Goal: Task Accomplishment & Management: Complete application form

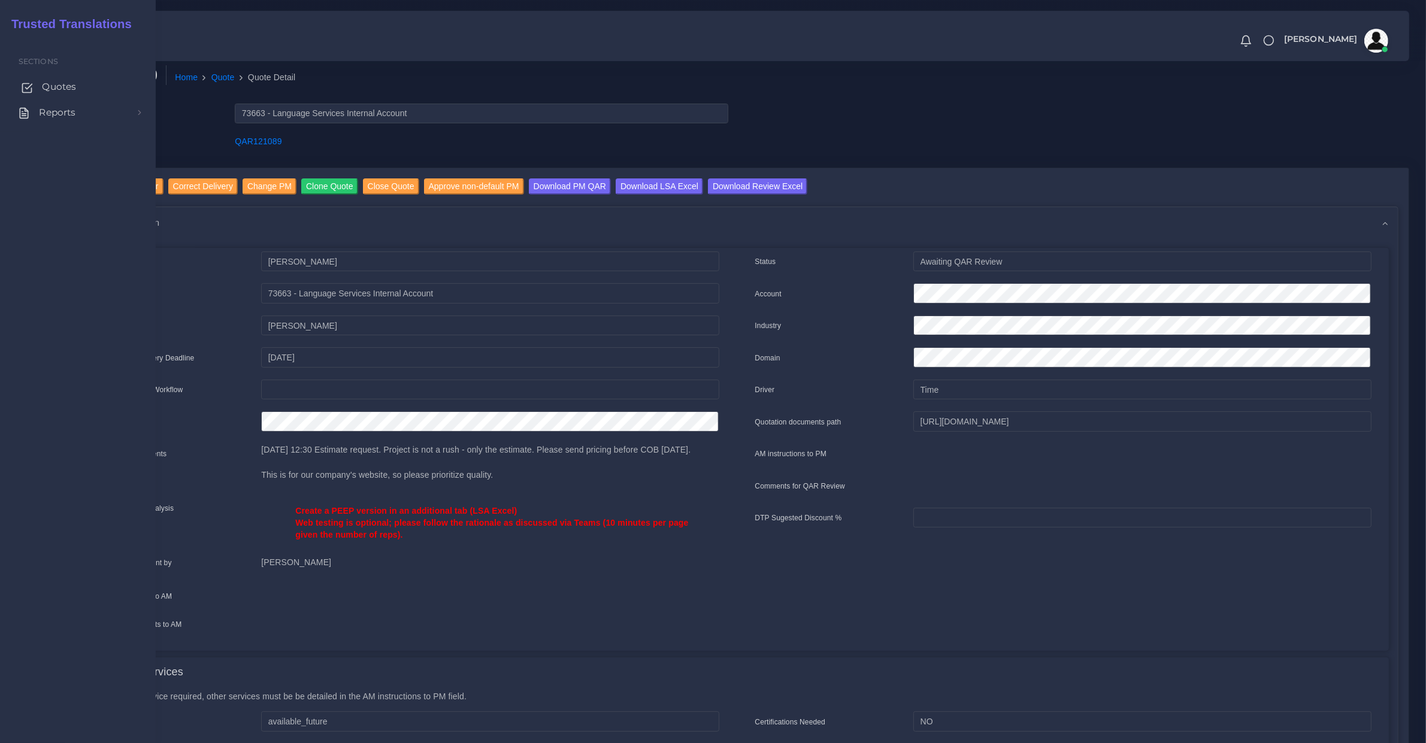
click at [43, 88] on span "Quotes" at bounding box center [59, 86] width 34 height 13
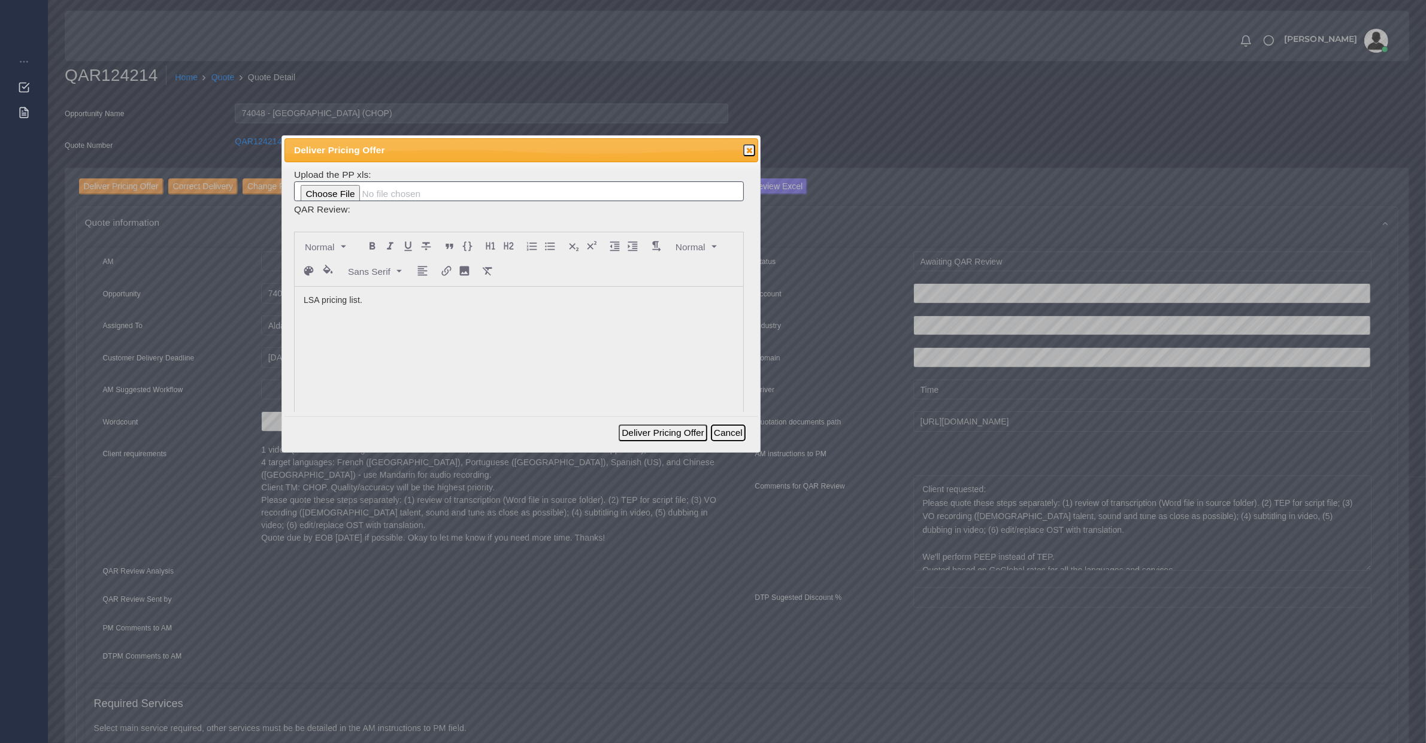
click at [738, 435] on button "Cancel" at bounding box center [728, 433] width 35 height 17
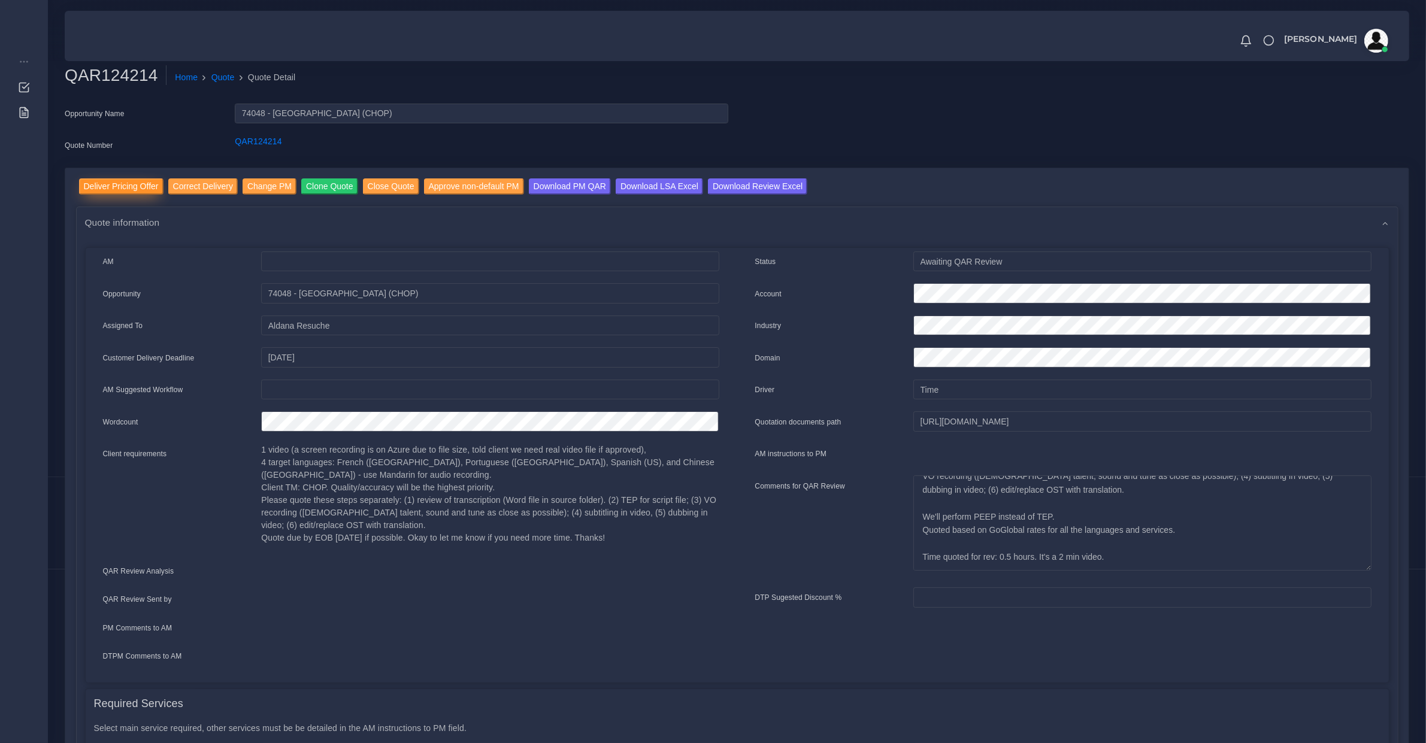
click at [144, 186] on input "Deliver Pricing Offer" at bounding box center [121, 186] width 84 height 16
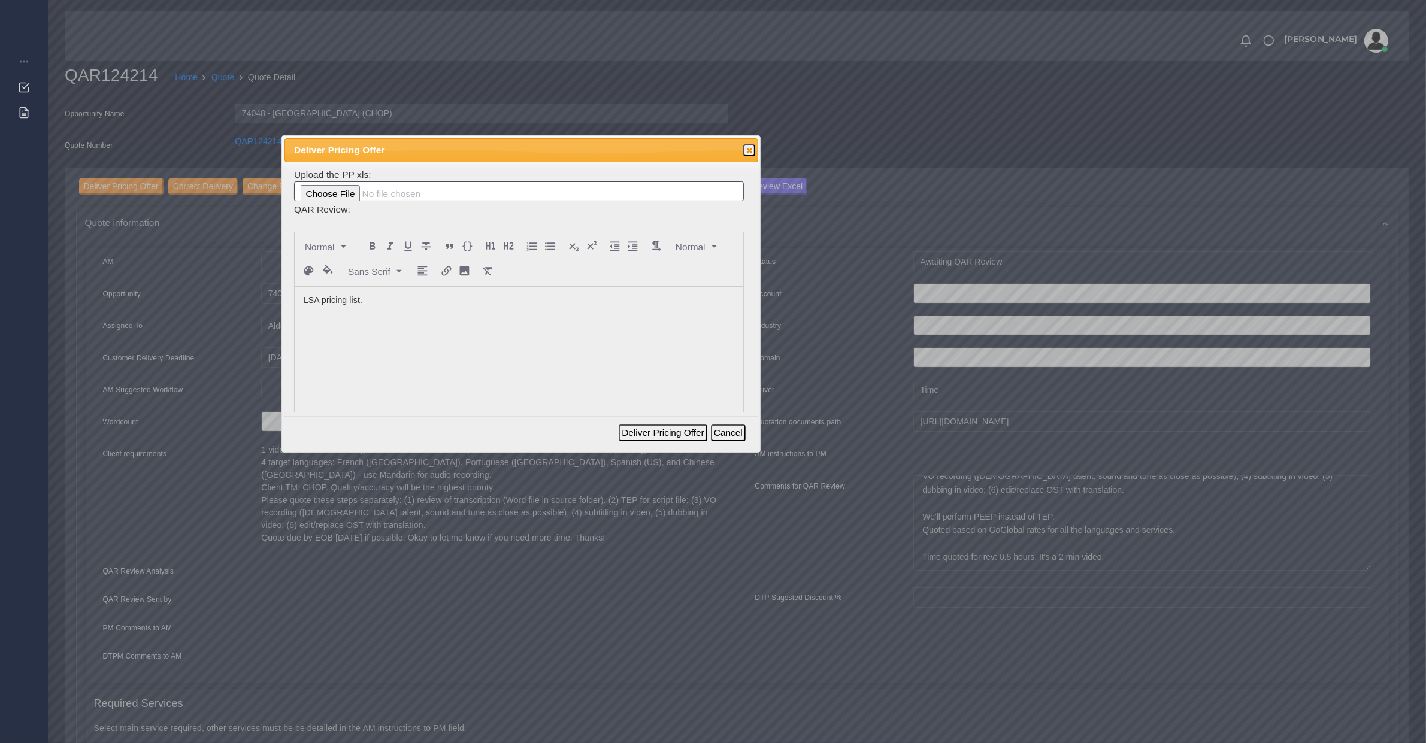
click at [474, 326] on div "LSA pricing list." at bounding box center [519, 376] width 449 height 179
click at [690, 431] on button "Deliver Pricing Offer" at bounding box center [663, 433] width 88 height 17
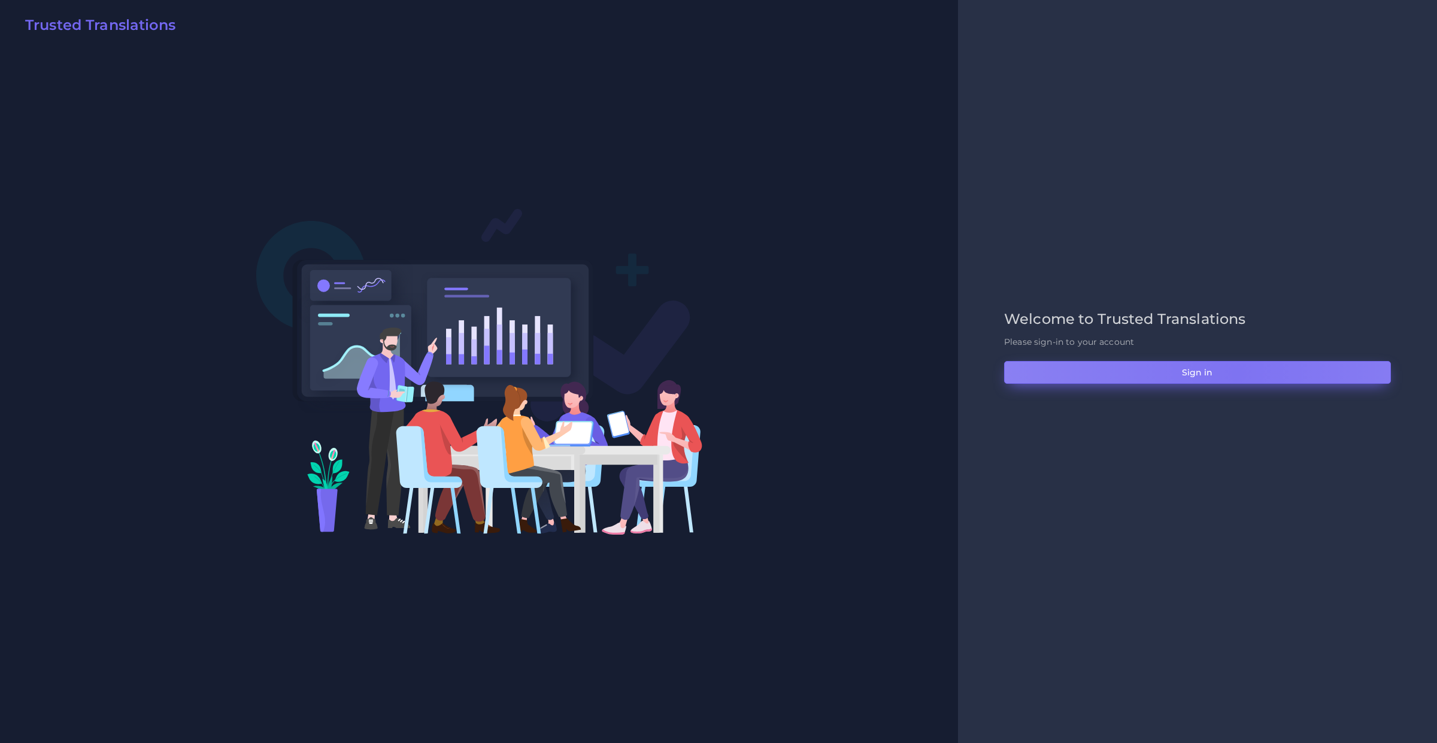
click at [1237, 373] on button "Sign in" at bounding box center [1197, 372] width 387 height 23
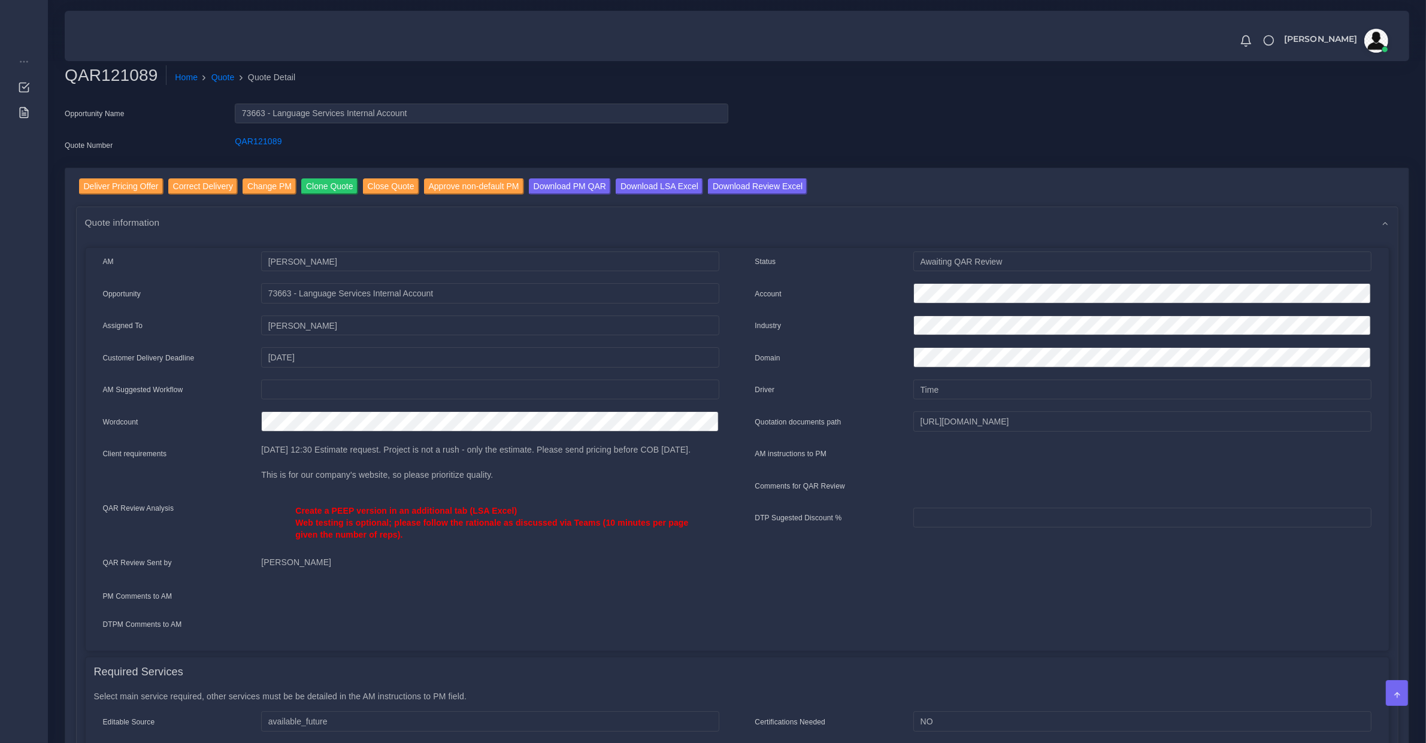
scroll to position [499, 0]
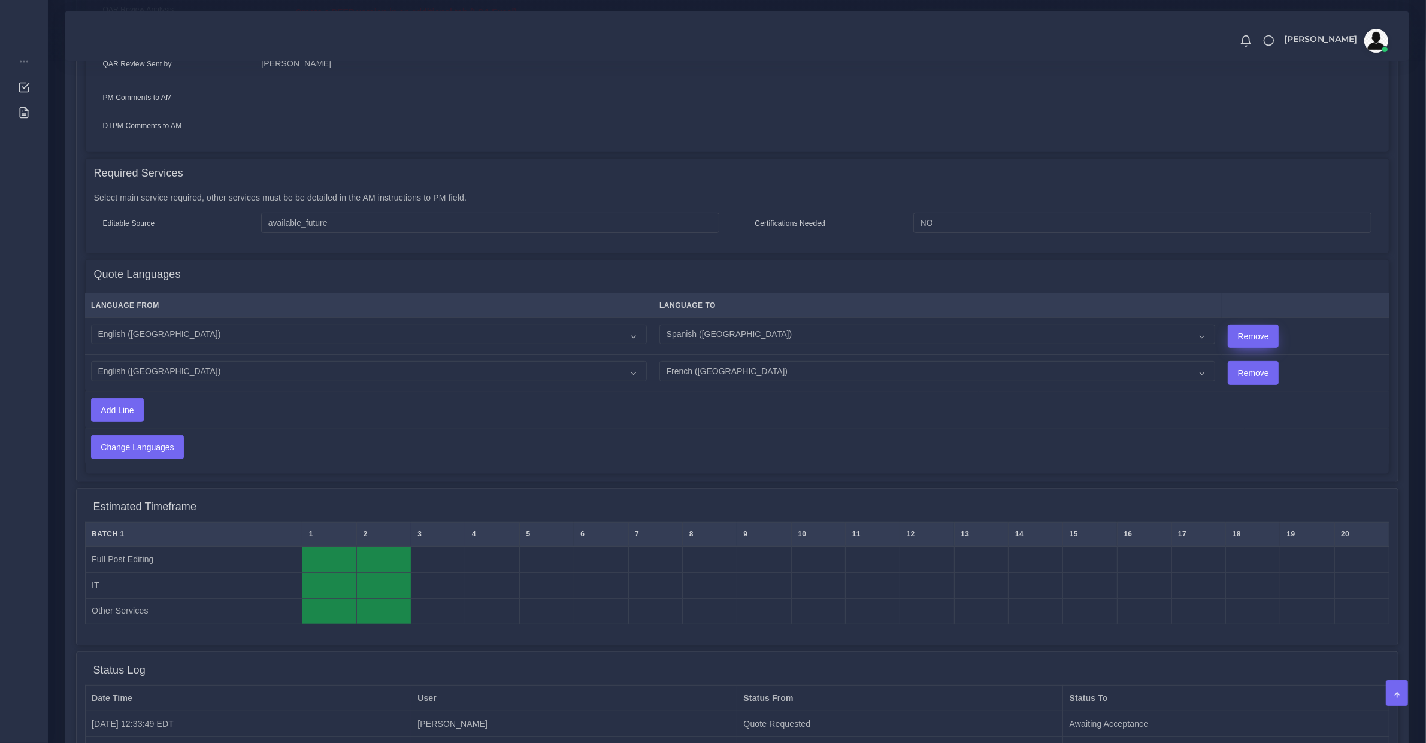
click at [1228, 335] on input "Remove" at bounding box center [1253, 336] width 50 height 23
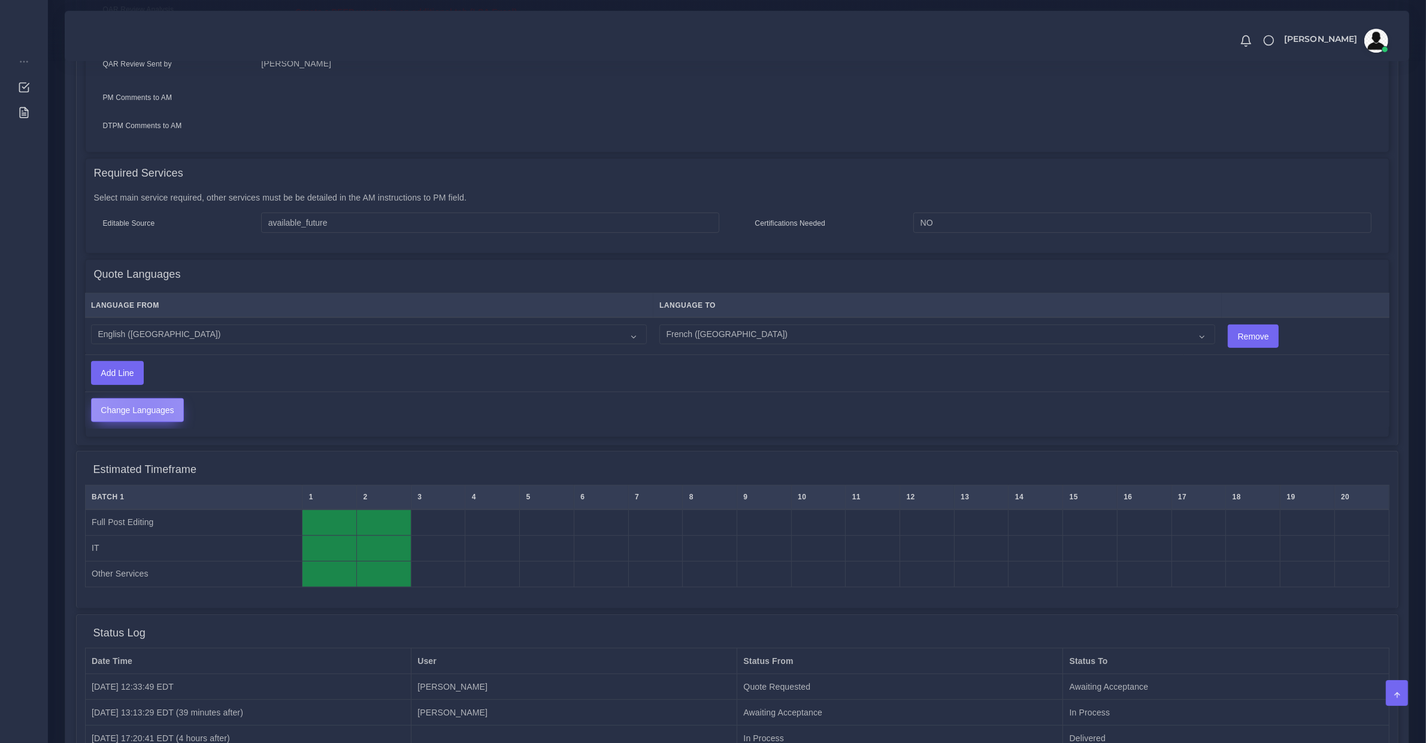
click at [145, 409] on input "Change Languages" at bounding box center [138, 410] width 92 height 23
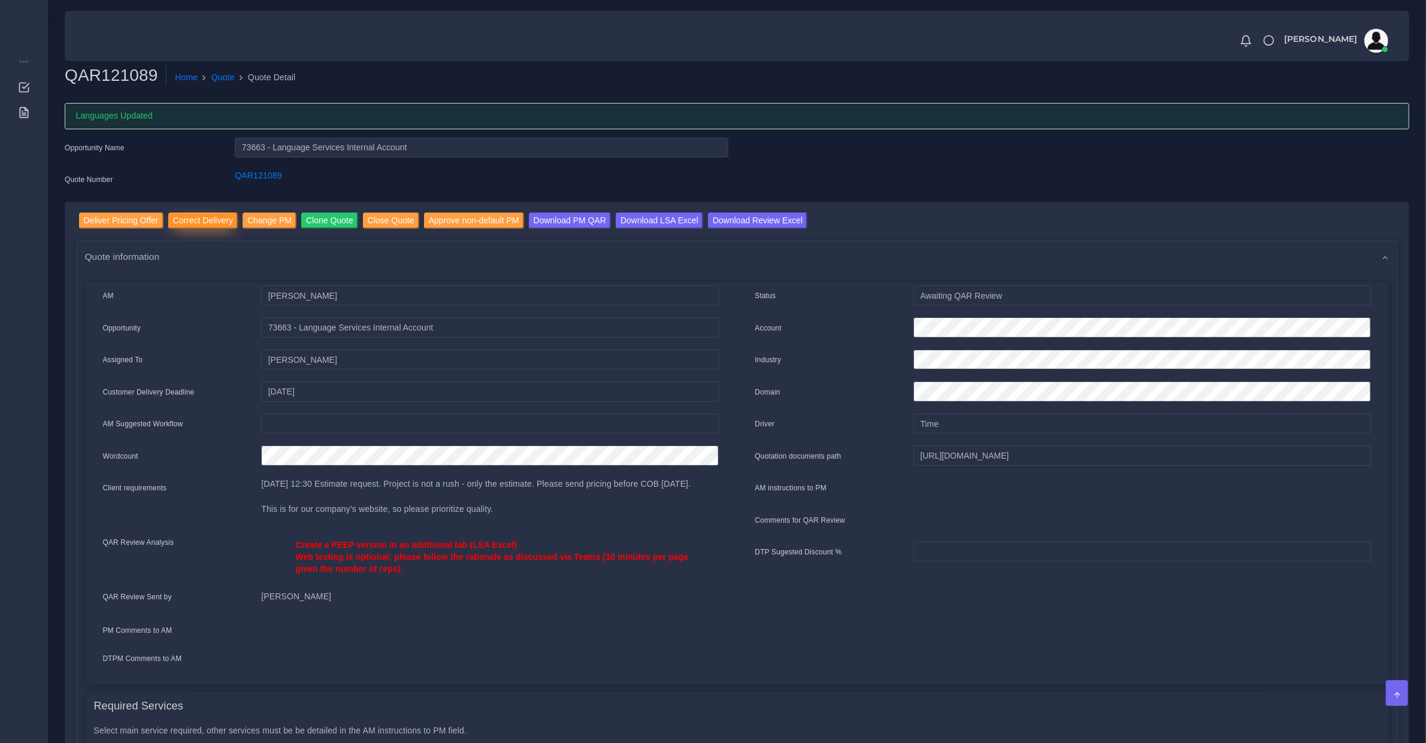
click at [181, 219] on input "Correct Delivery" at bounding box center [202, 221] width 69 height 16
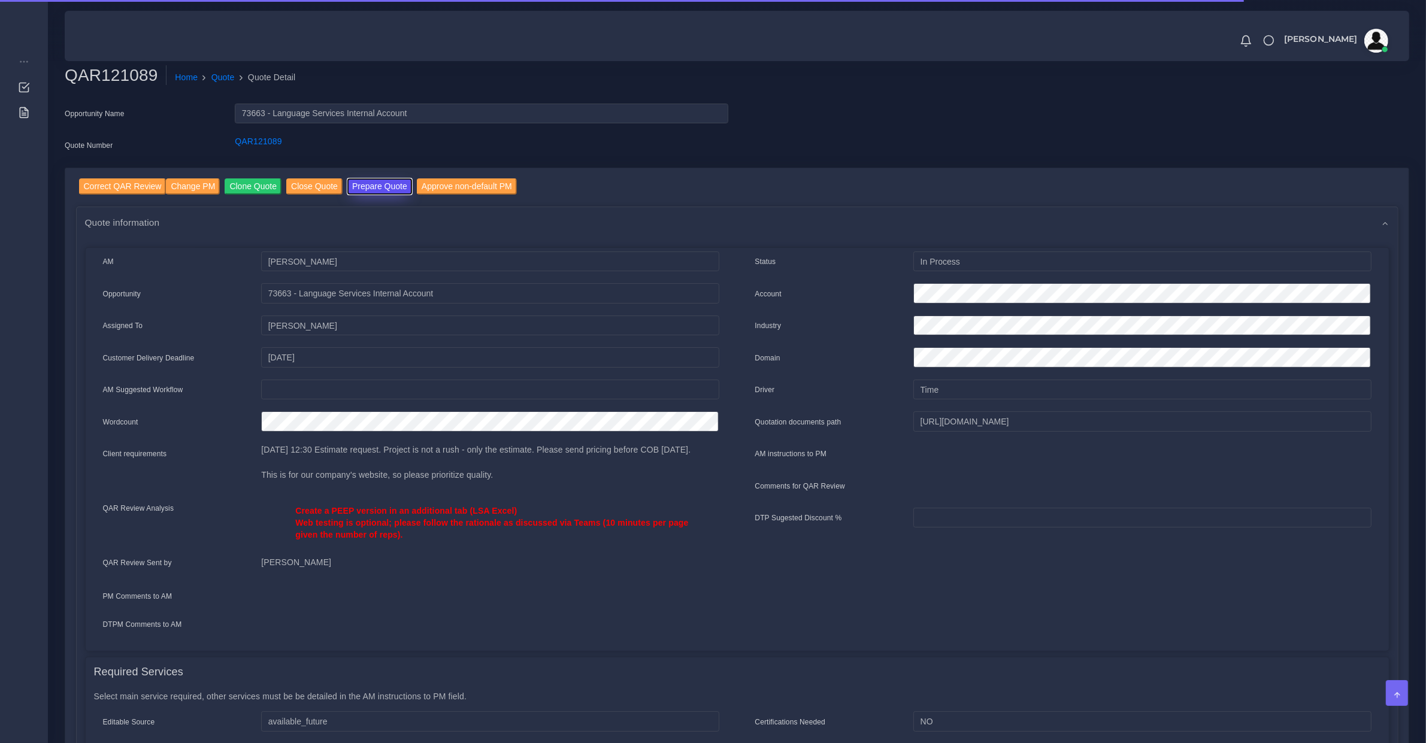
click at [378, 186] on button "Prepare Quote" at bounding box center [379, 186] width 65 height 16
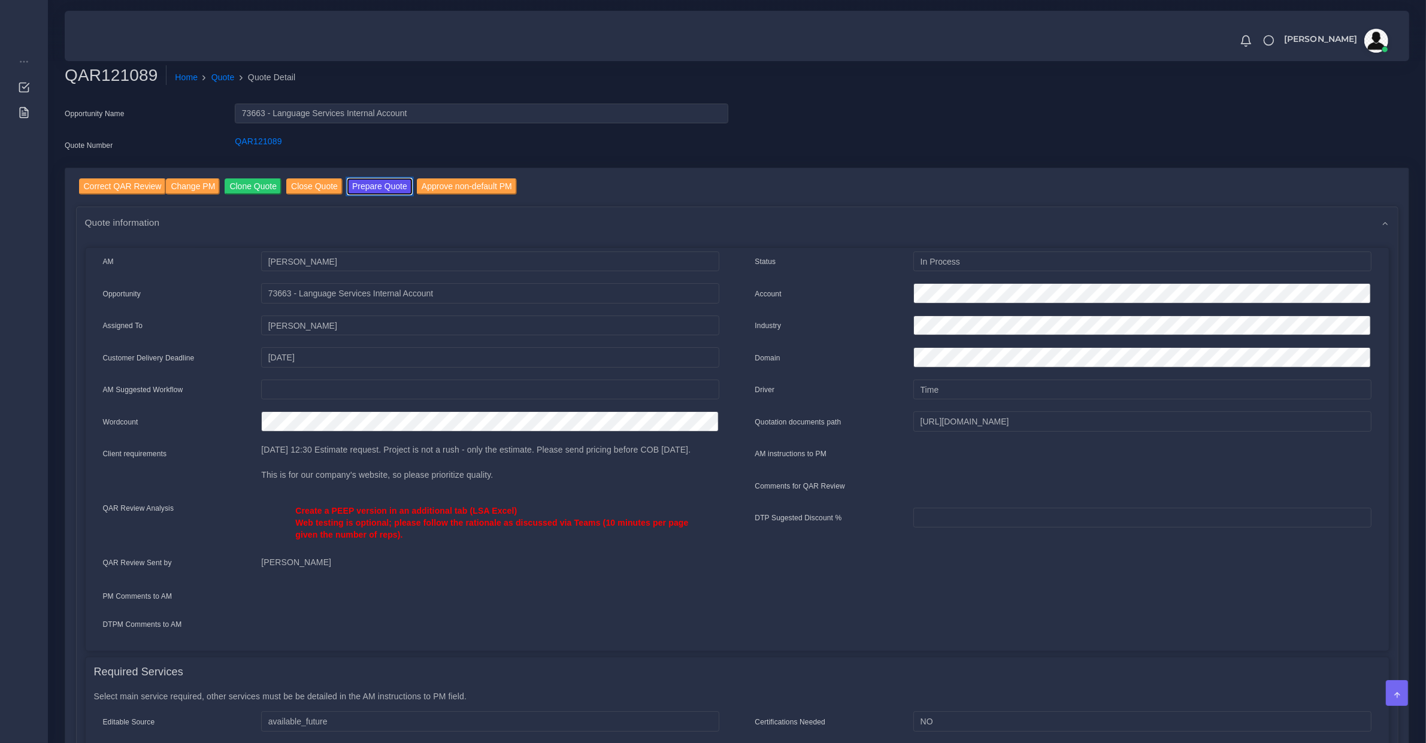
scroll to position [623, 0]
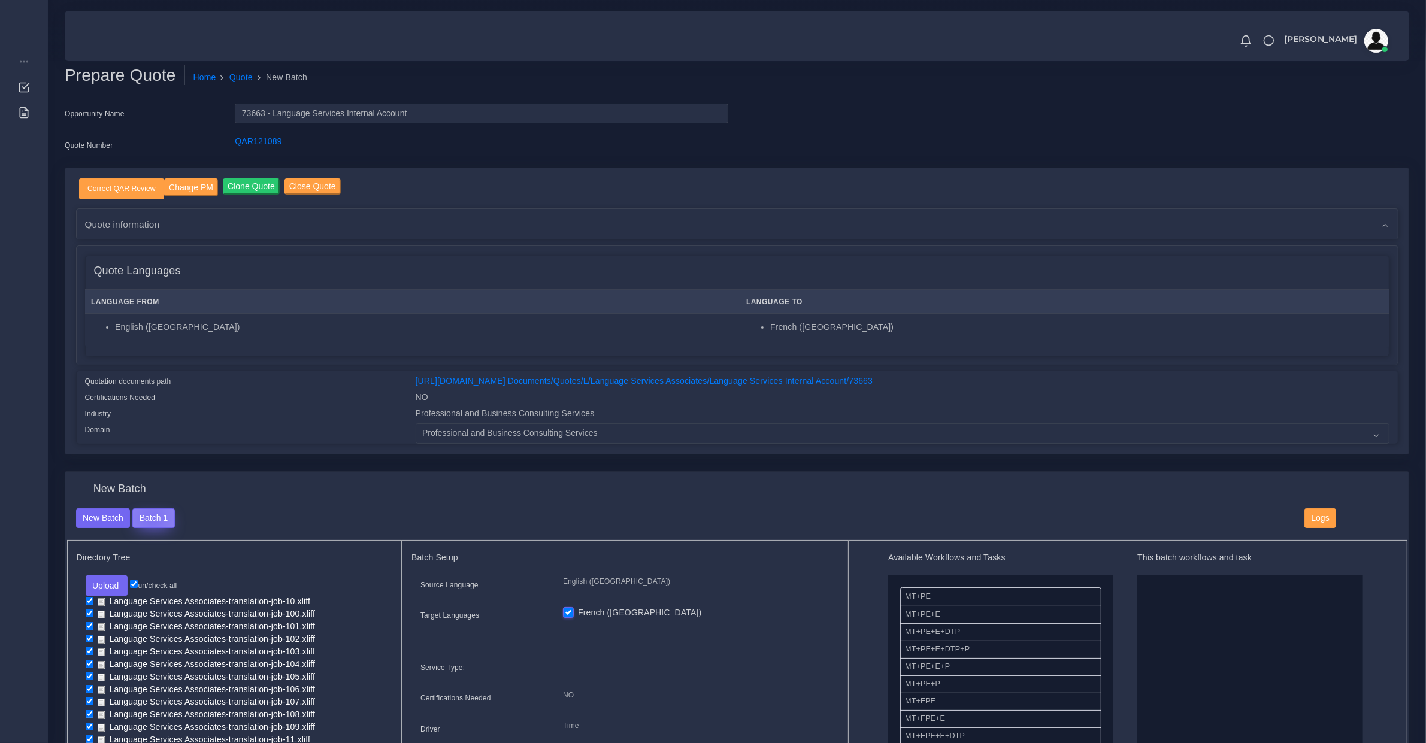
click at [150, 519] on button "Batch 1" at bounding box center [153, 518] width 42 height 20
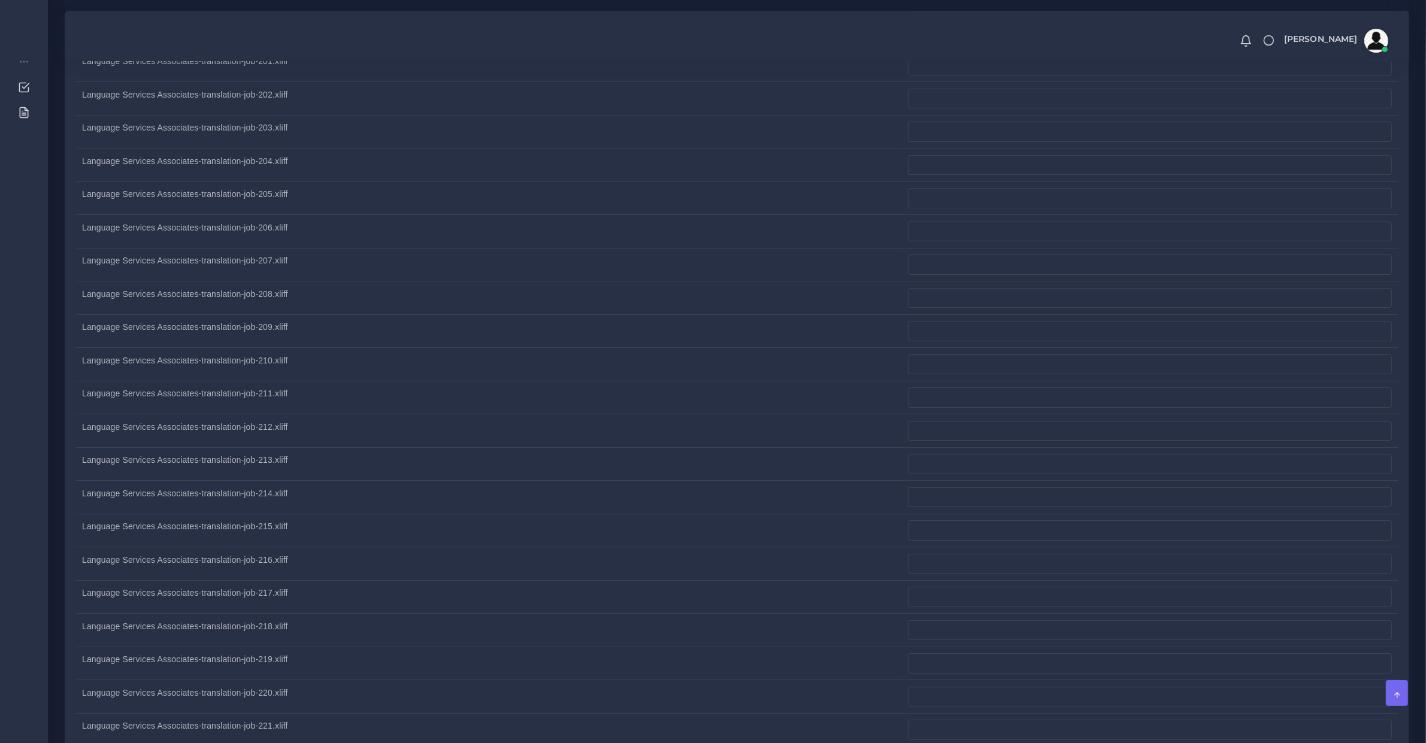
scroll to position [11834, 0]
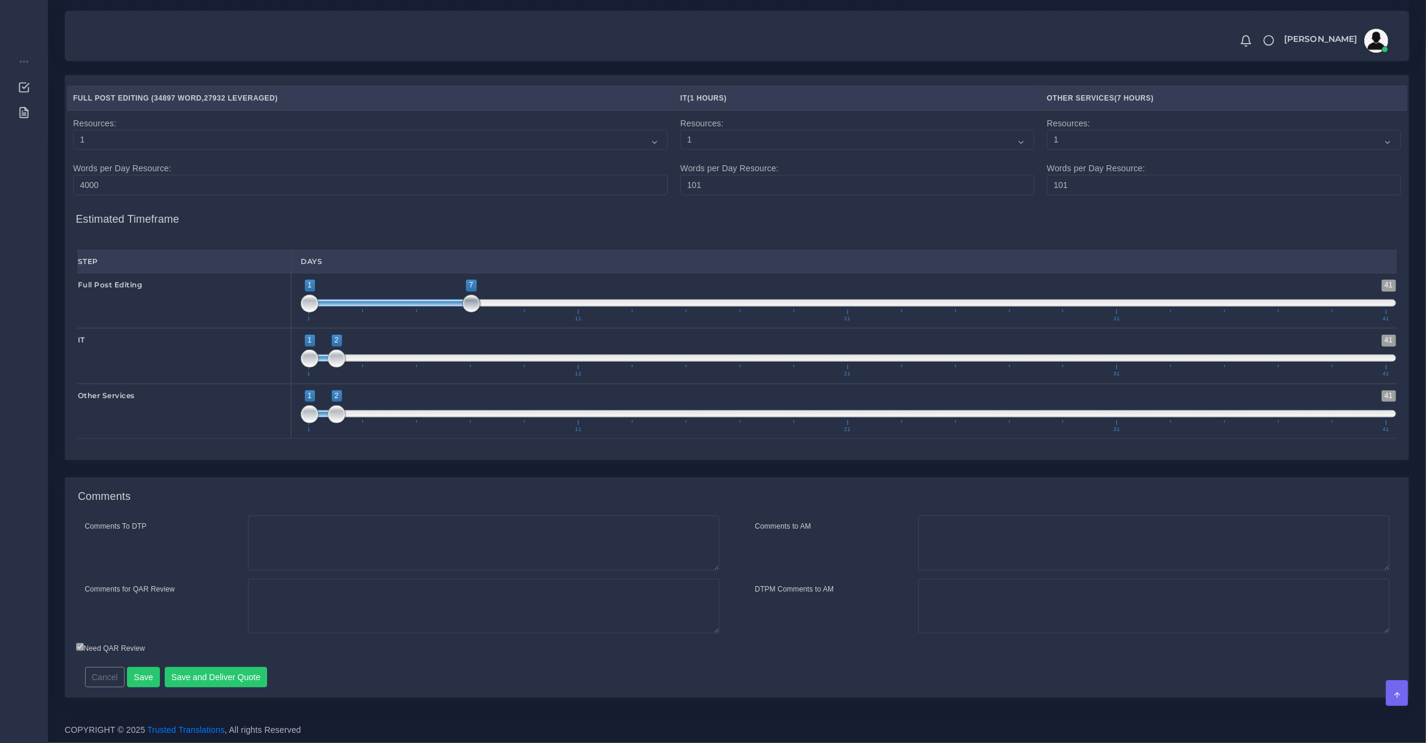
type input "1;6"
drag, startPoint x: 336, startPoint y: 301, endPoint x: 450, endPoint y: 307, distance: 114.5
click at [450, 304] on span at bounding box center [444, 304] width 18 height 18
click at [458, 356] on span "1 41 1 2 1 — 2 1 11 21 31 41" at bounding box center [848, 356] width 1095 height 42
click at [458, 356] on span at bounding box center [457, 357] width 27 height 7
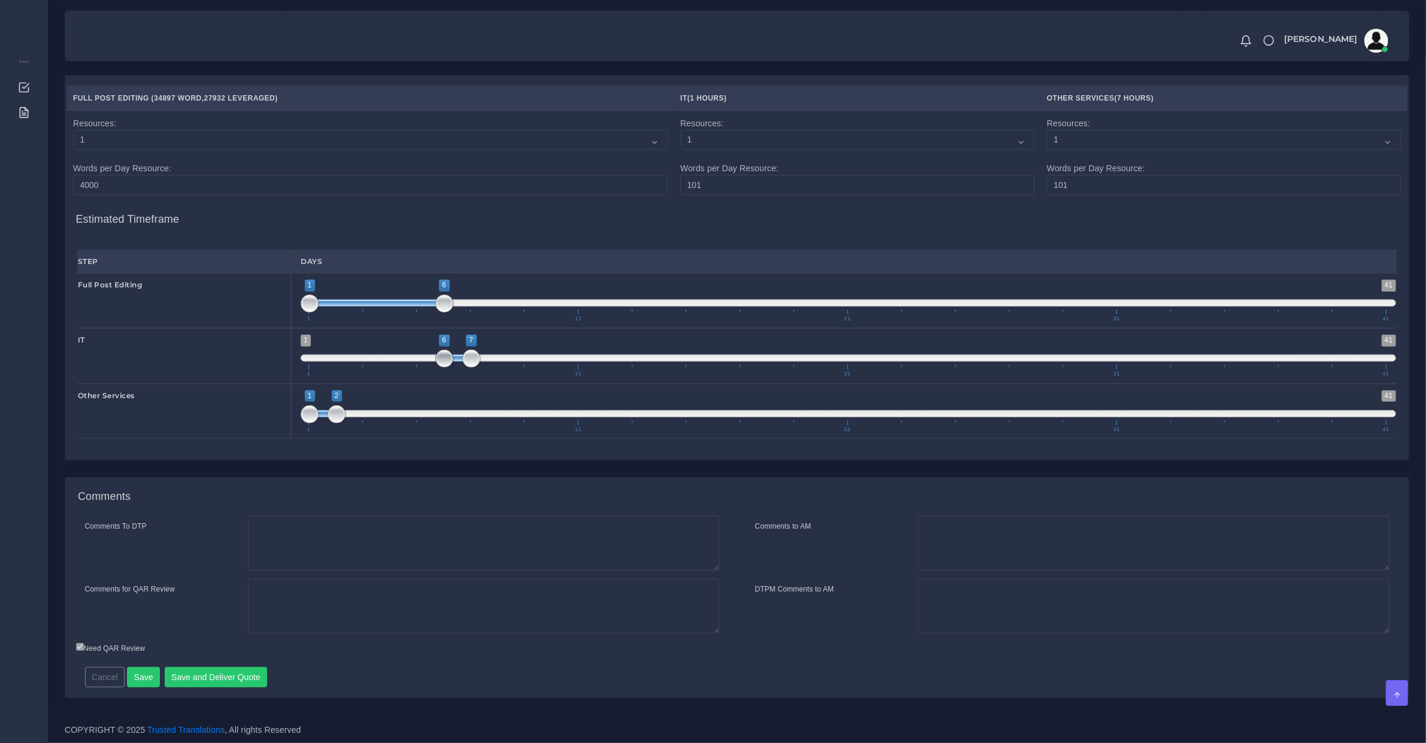
type input "7;7"
drag, startPoint x: 444, startPoint y: 358, endPoint x: 480, endPoint y: 372, distance: 38.7
click at [477, 358] on span at bounding box center [471, 359] width 18 height 18
drag, startPoint x: 493, startPoint y: 417, endPoint x: 509, endPoint y: 409, distance: 17.9
click at [509, 409] on span "1 41 1 2 1 — 2 1 11 21 31 41" at bounding box center [848, 411] width 1095 height 42
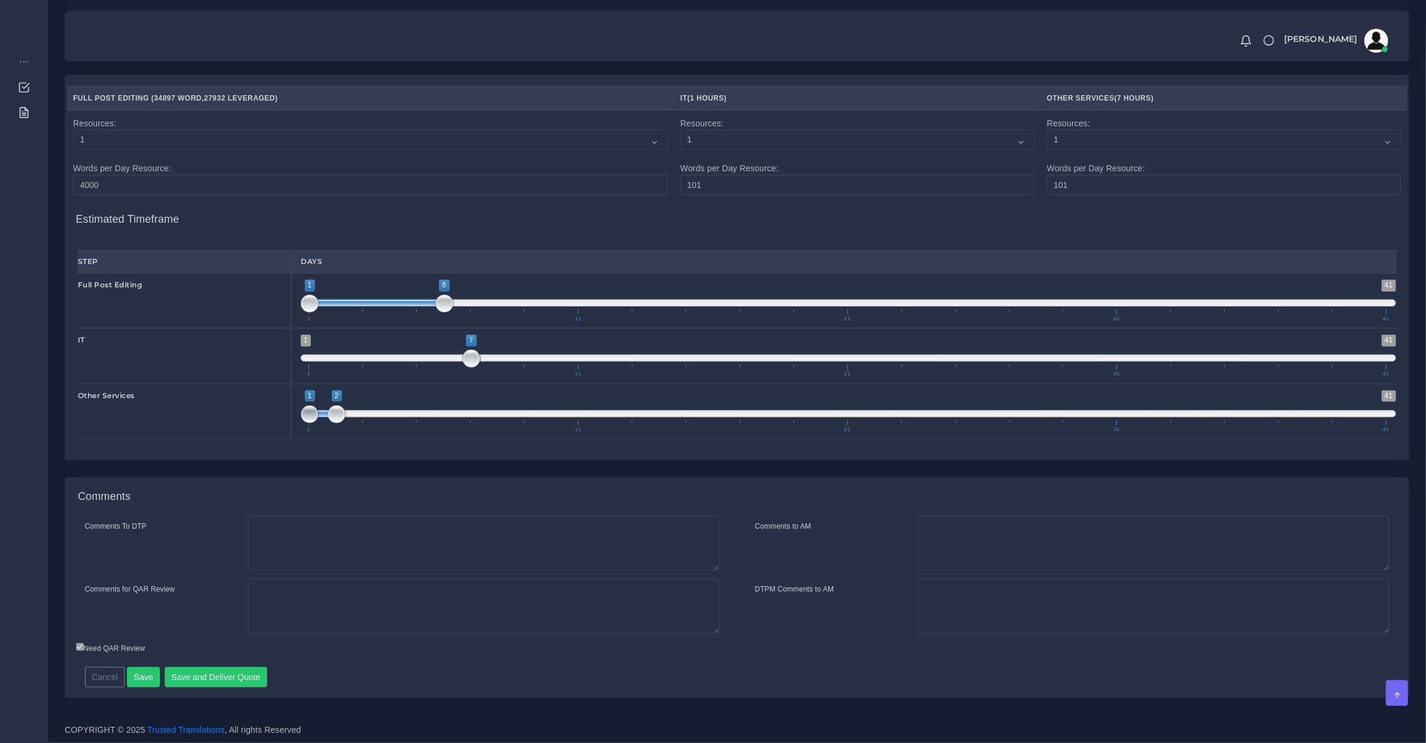
drag, startPoint x: 504, startPoint y: 415, endPoint x: 498, endPoint y: 419, distance: 7.3
click at [499, 419] on span "1 41 1 2 1 — 2 1 11 21 31 41" at bounding box center [848, 411] width 1095 height 42
click at [497, 419] on span at bounding box center [498, 414] width 18 height 18
type input "8;10"
drag, startPoint x: 525, startPoint y: 411, endPoint x: 497, endPoint y: 375, distance: 45.2
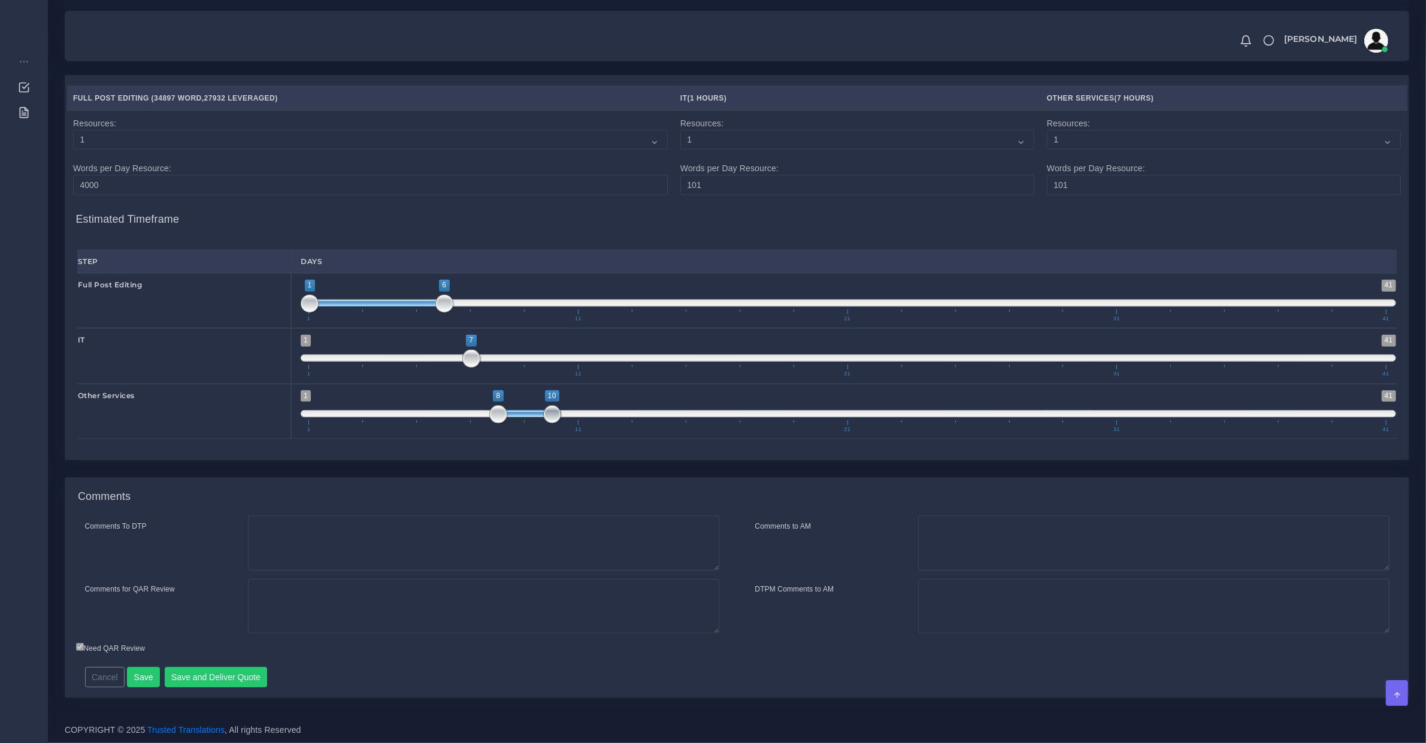
click at [552, 406] on span at bounding box center [552, 414] width 18 height 18
click at [223, 669] on button "Save and Deliver Quote" at bounding box center [216, 677] width 103 height 20
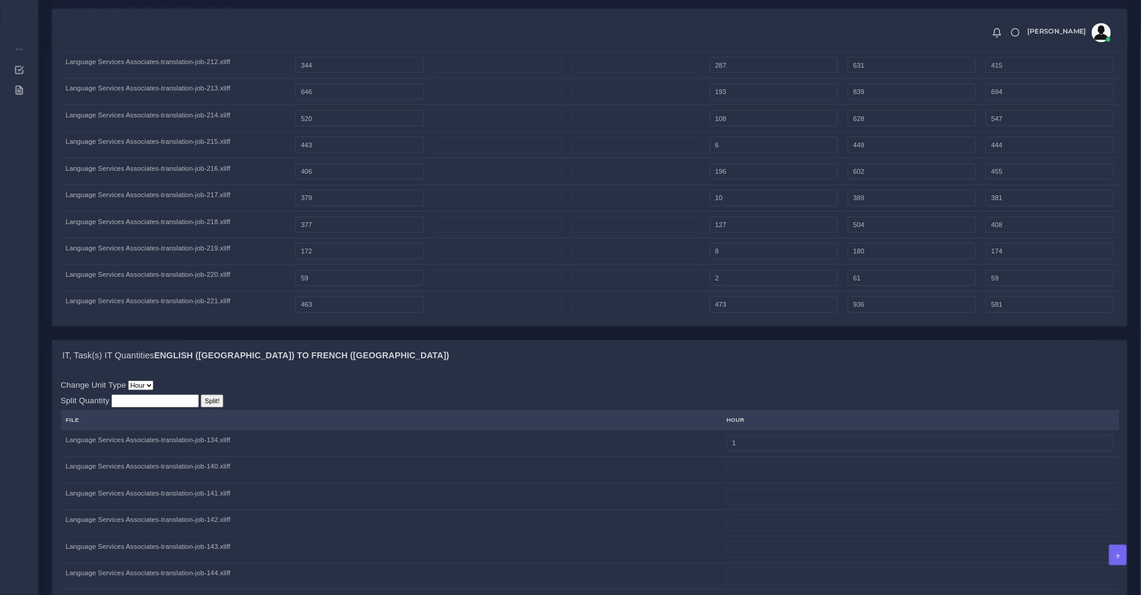
scroll to position [6470, 0]
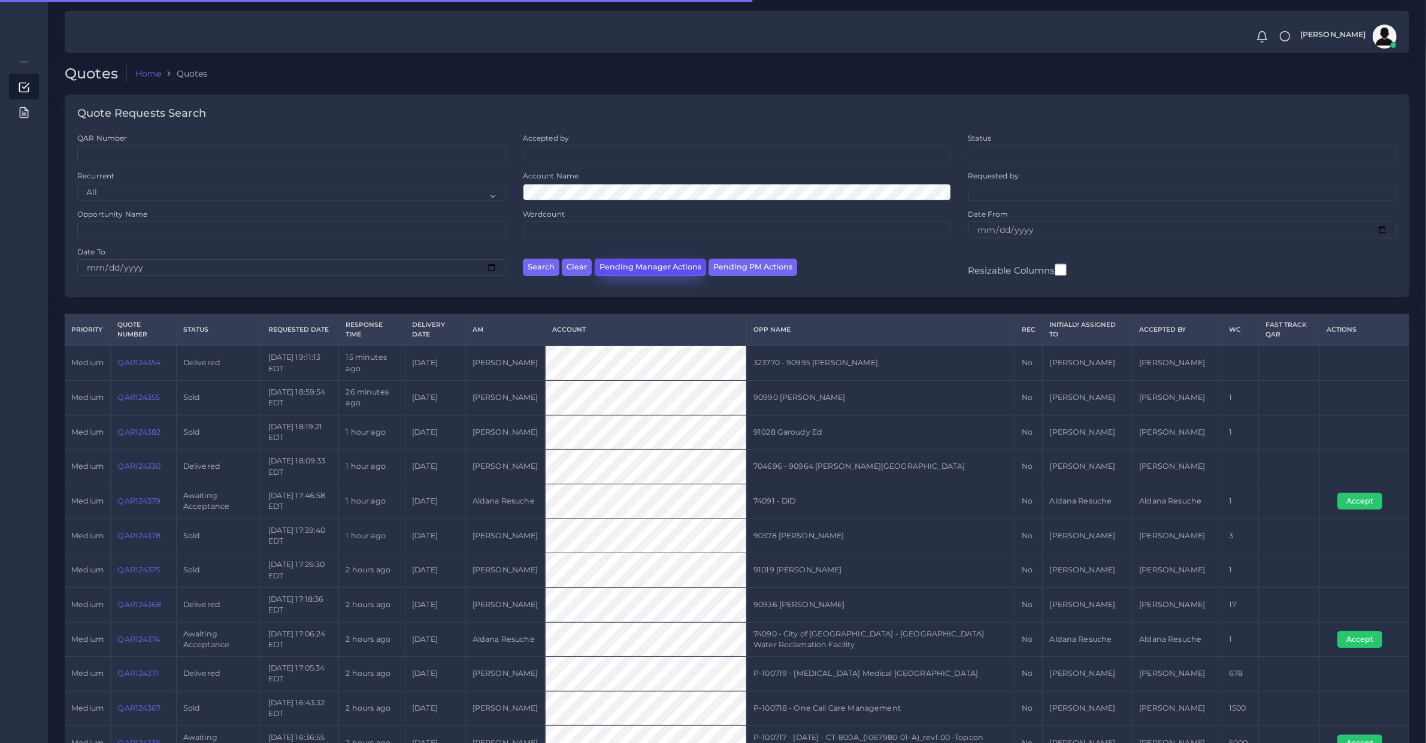
click at [621, 273] on button "Pending Manager Actions" at bounding box center [650, 267] width 111 height 17
select select "awaiting_manager_initial_review"
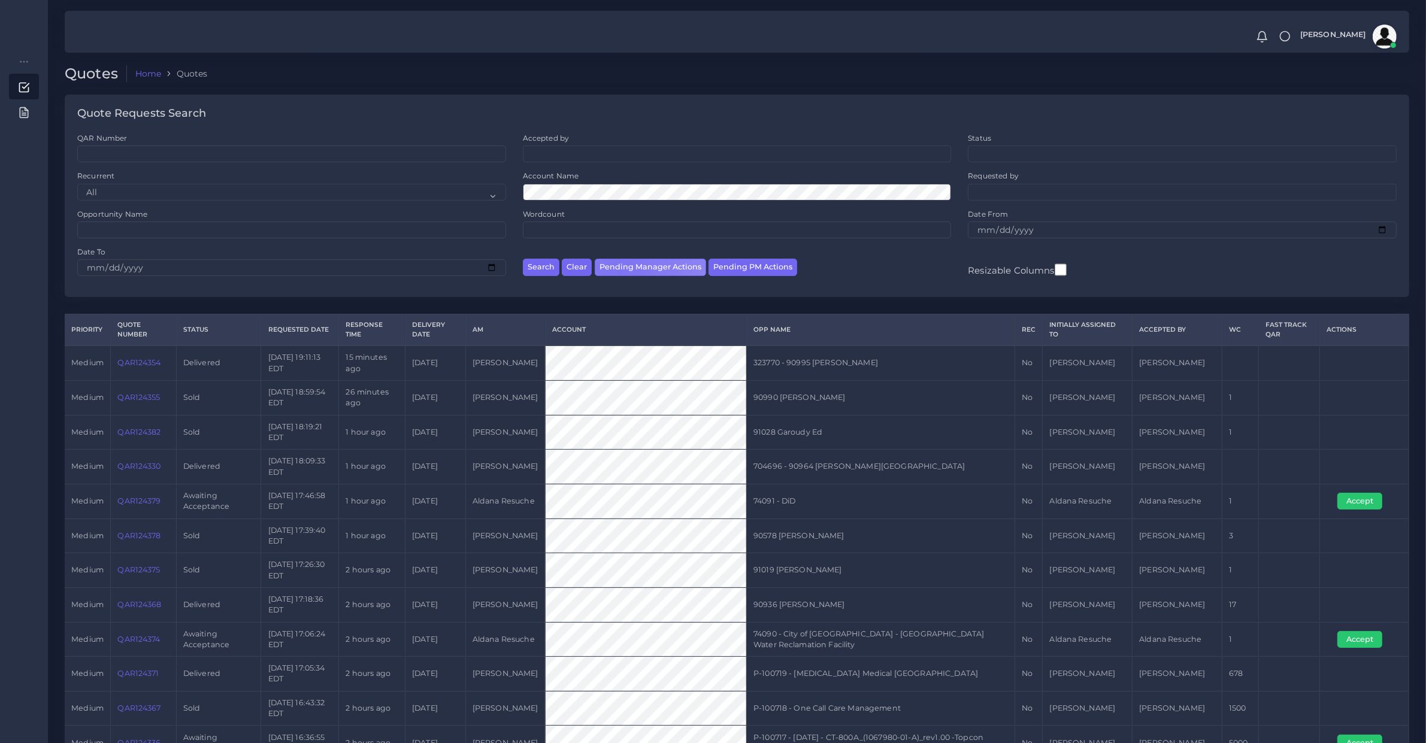
scroll to position [39, 0]
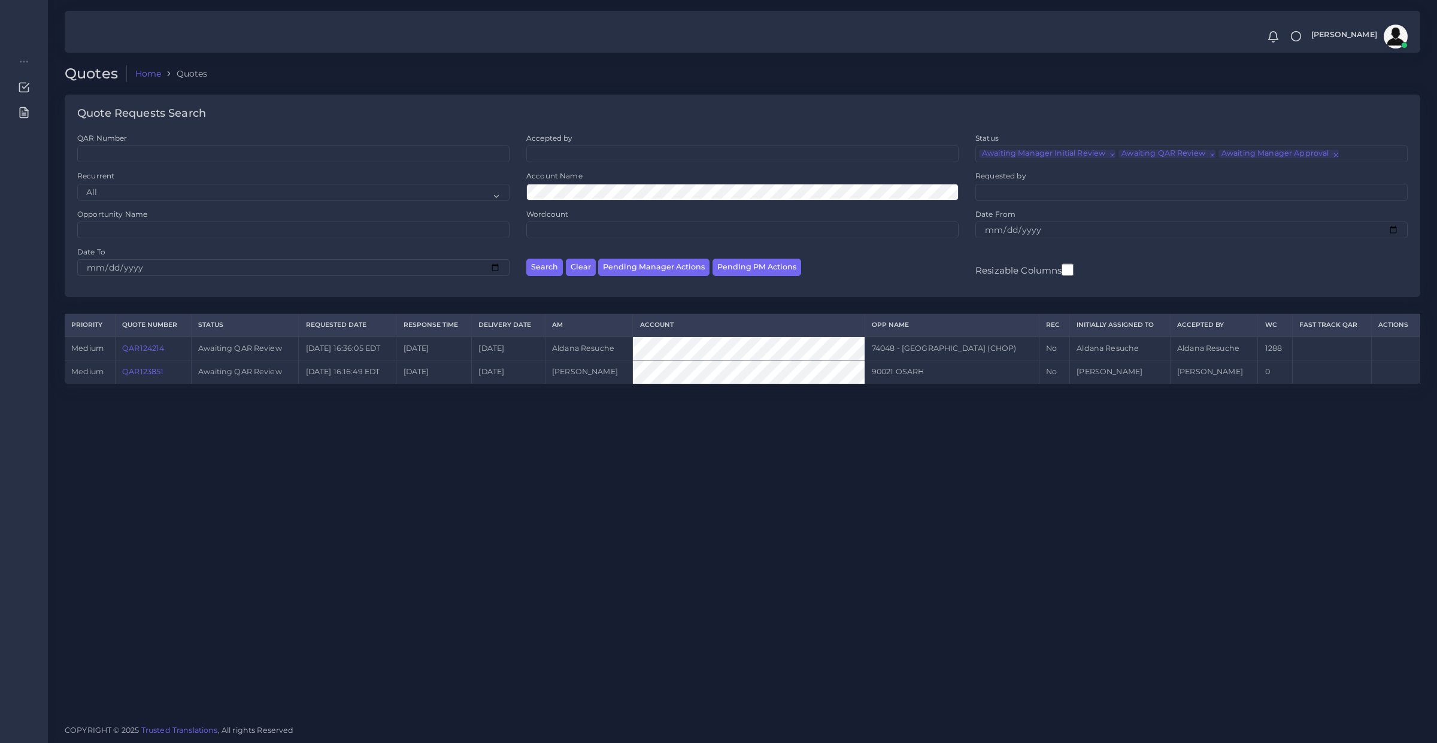
click at [153, 348] on link "QAR124214" at bounding box center [143, 348] width 42 height 9
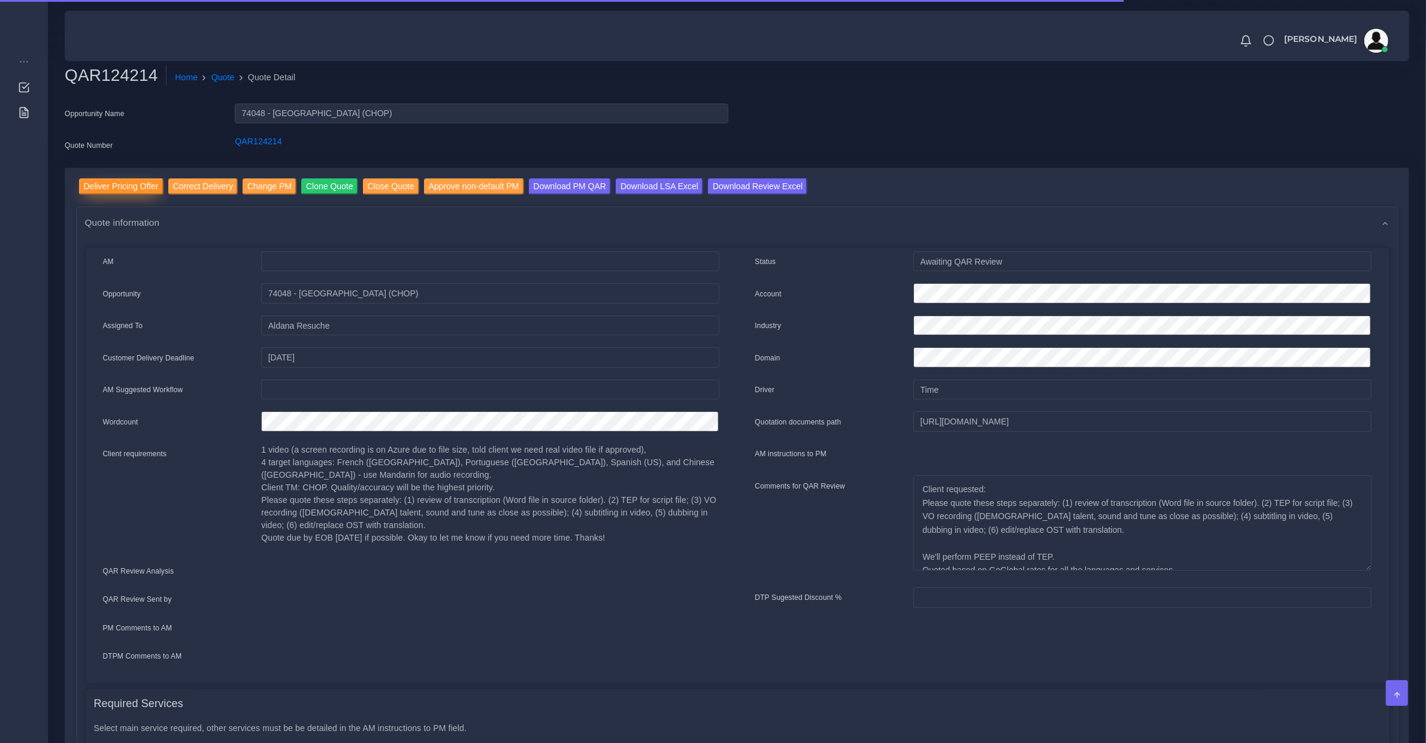
click at [120, 180] on input "Deliver Pricing Offer" at bounding box center [121, 186] width 84 height 16
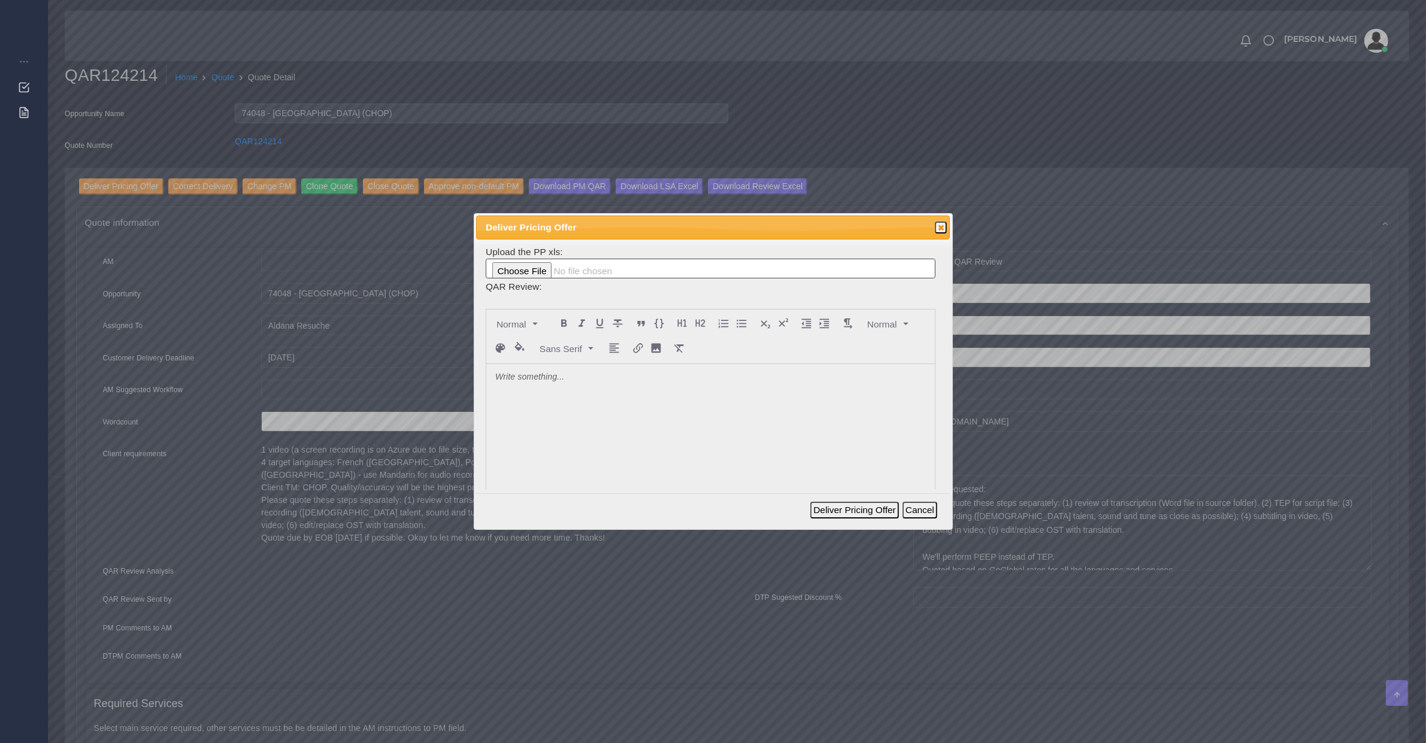
click at [552, 418] on div at bounding box center [710, 453] width 449 height 179
click at [847, 511] on button "Deliver Pricing Offer" at bounding box center [854, 510] width 88 height 17
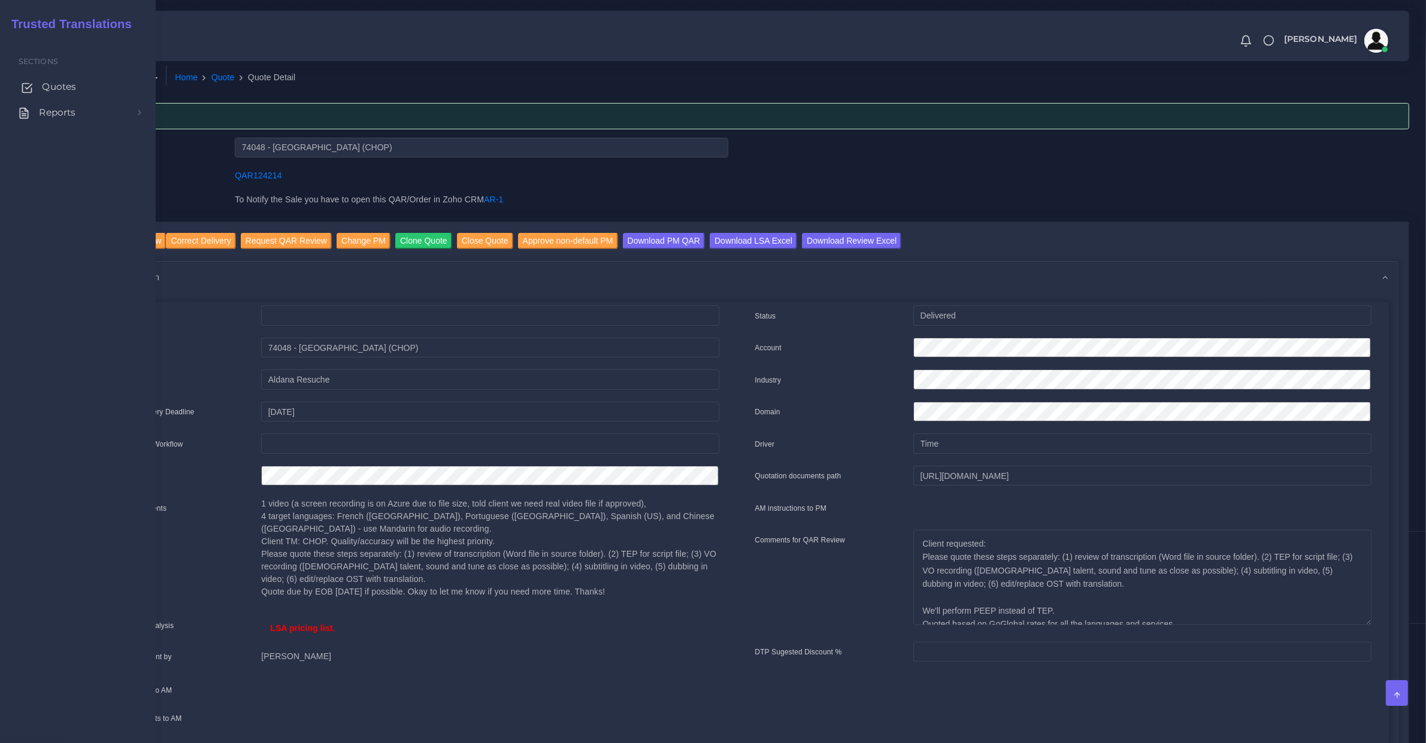
click at [61, 88] on span "Quotes" at bounding box center [59, 86] width 34 height 13
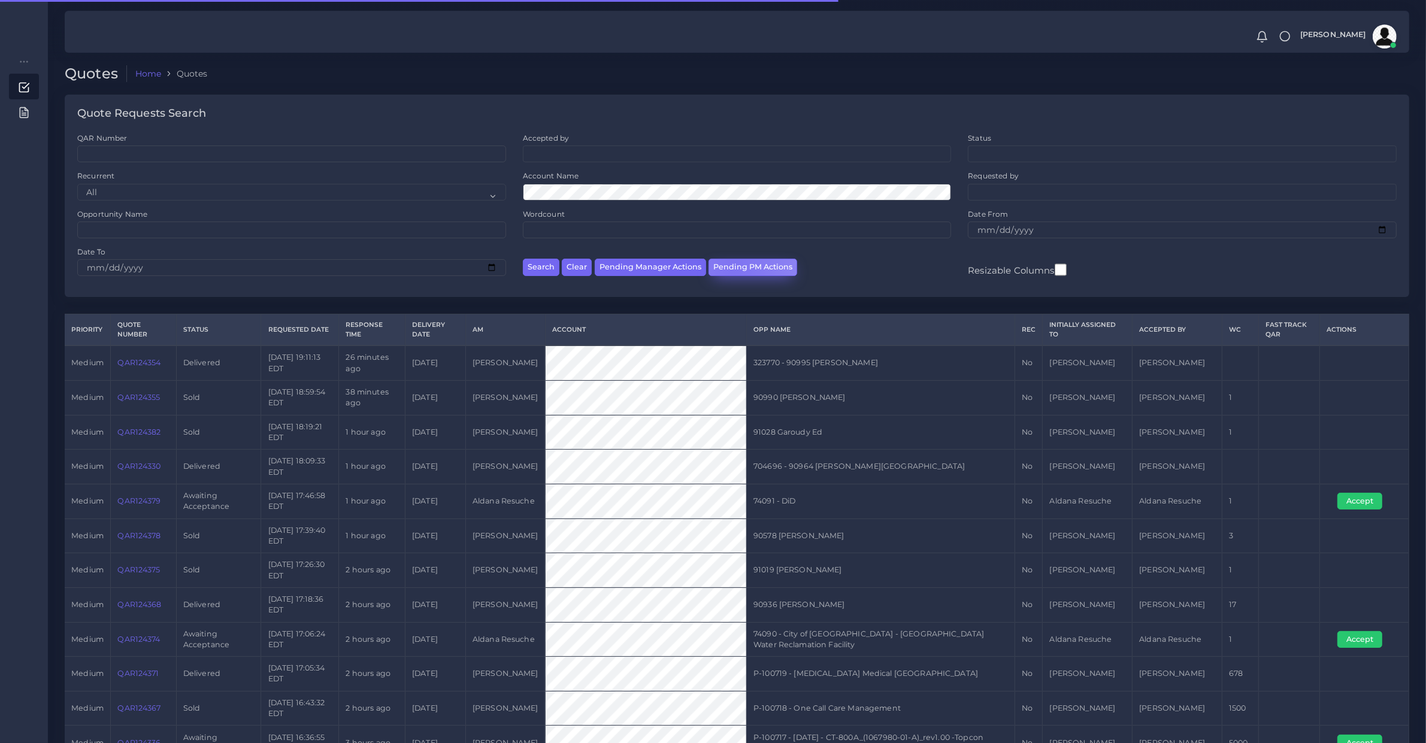
click at [731, 268] on button "Pending PM Actions" at bounding box center [752, 267] width 89 height 17
select select "awaiting_acceptance"
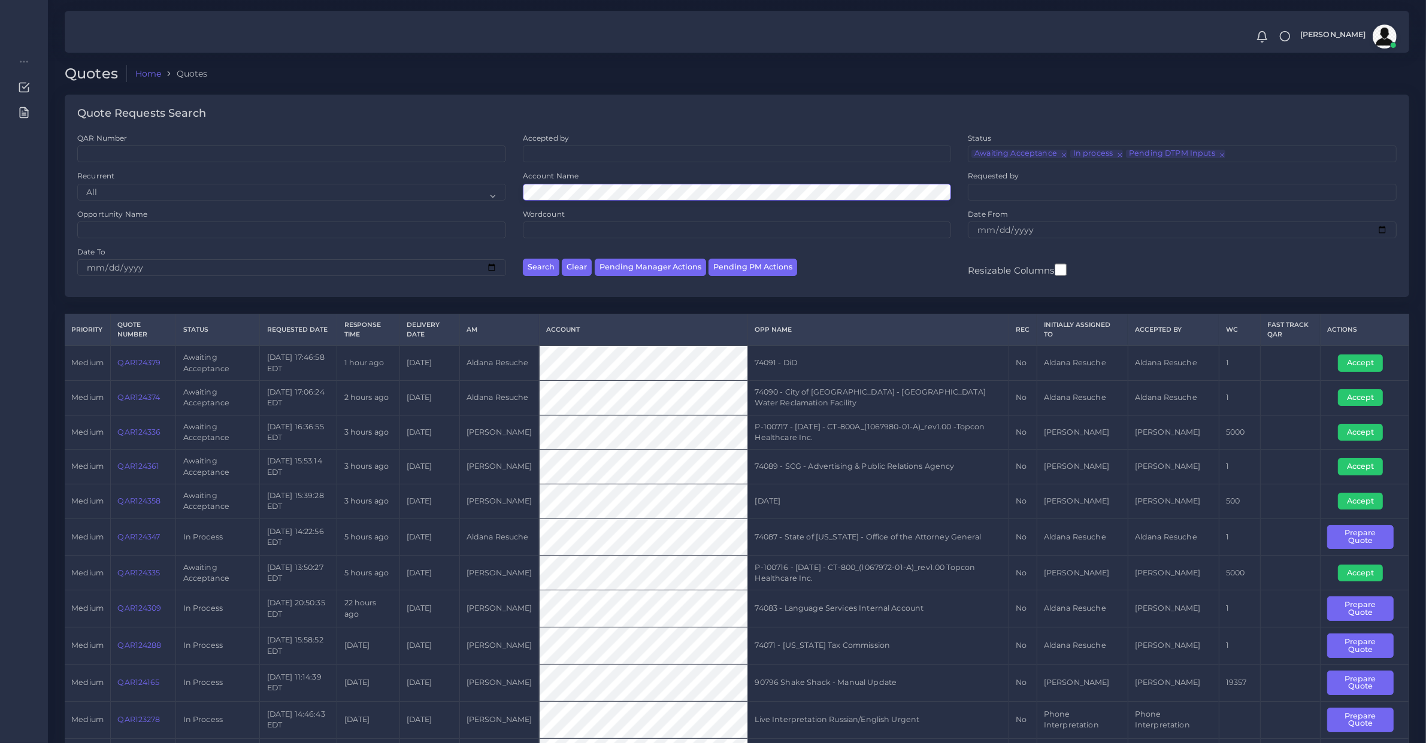
click at [523, 259] on button "Search" at bounding box center [541, 267] width 37 height 17
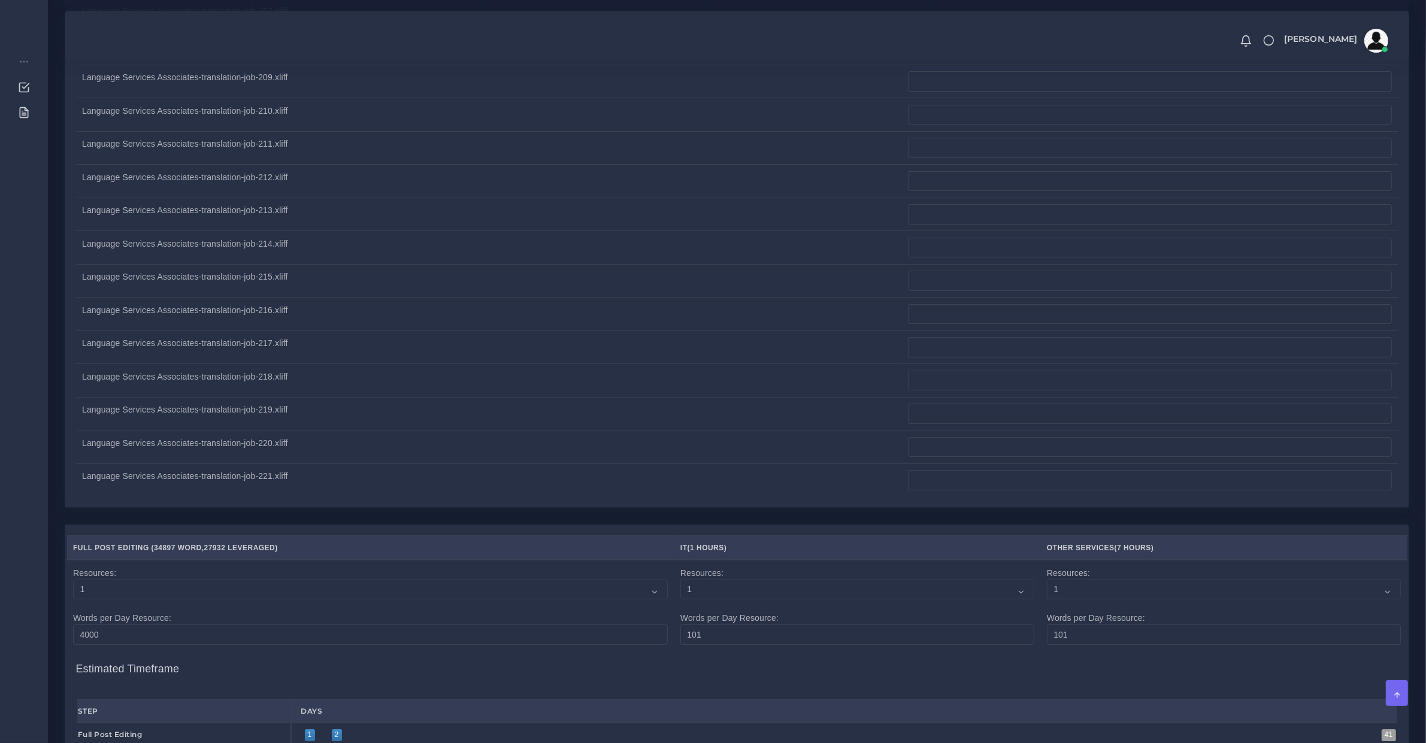
scroll to position [11834, 0]
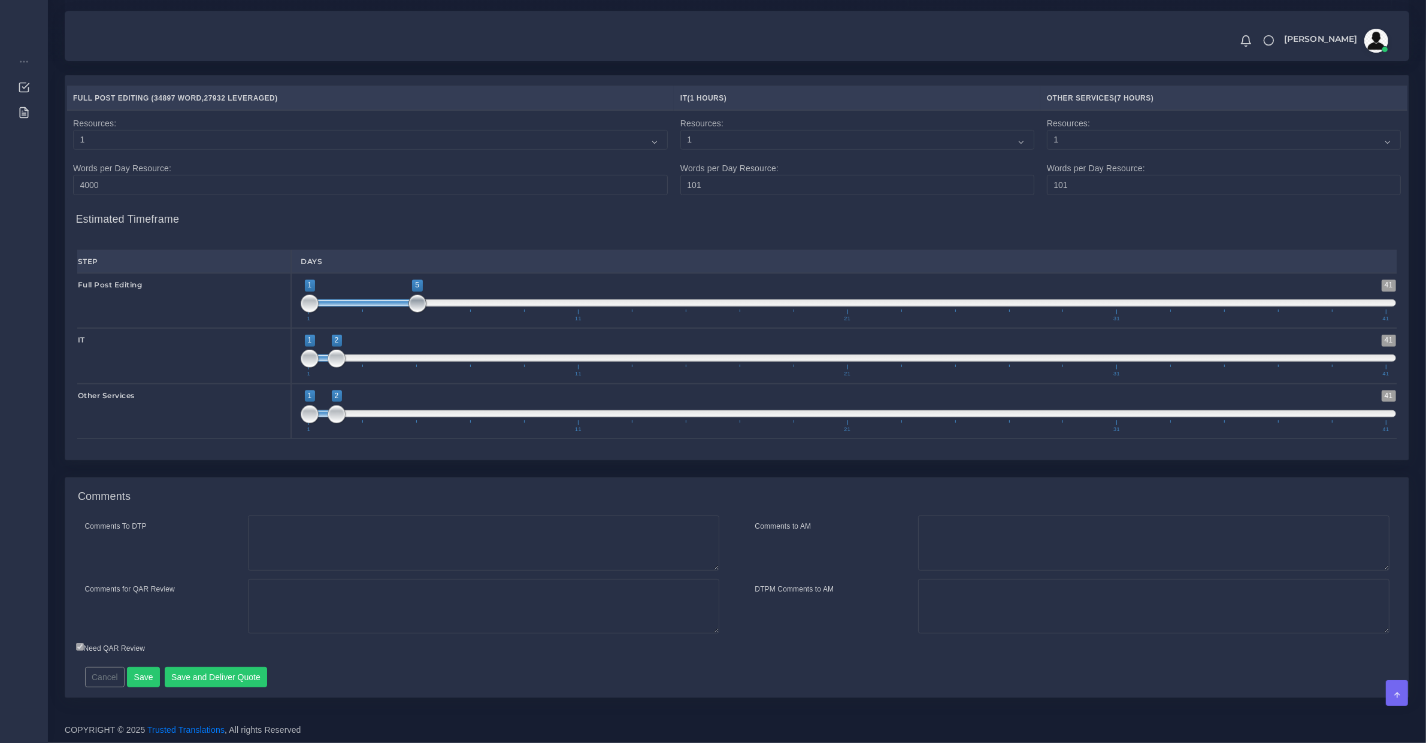
type input "1;6"
drag, startPoint x: 335, startPoint y: 294, endPoint x: 439, endPoint y: 311, distance: 105.0
click at [439, 311] on span "1 41 1 6 1 — 6 1 11 21 31 41" at bounding box center [848, 301] width 1095 height 42
type input "2;2"
drag, startPoint x: 315, startPoint y: 353, endPoint x: 378, endPoint y: 363, distance: 63.7
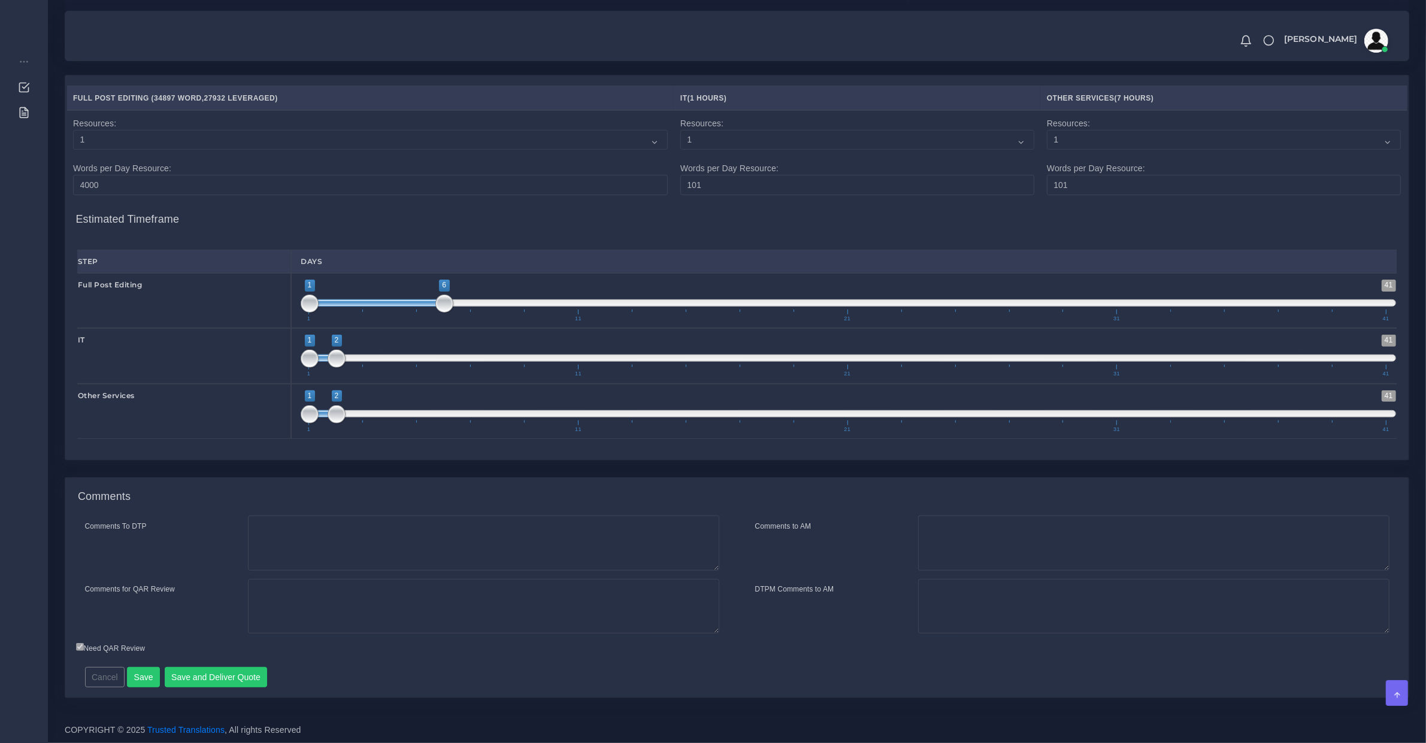
click at [375, 363] on span "1 41 1 2 1 — 2 1 11 21 31 41" at bounding box center [848, 356] width 1095 height 42
type input "1;5"
drag, startPoint x: 446, startPoint y: 307, endPoint x: 430, endPoint y: 332, distance: 30.4
click at [435, 304] on span at bounding box center [444, 304] width 18 height 18
type input "6;6"
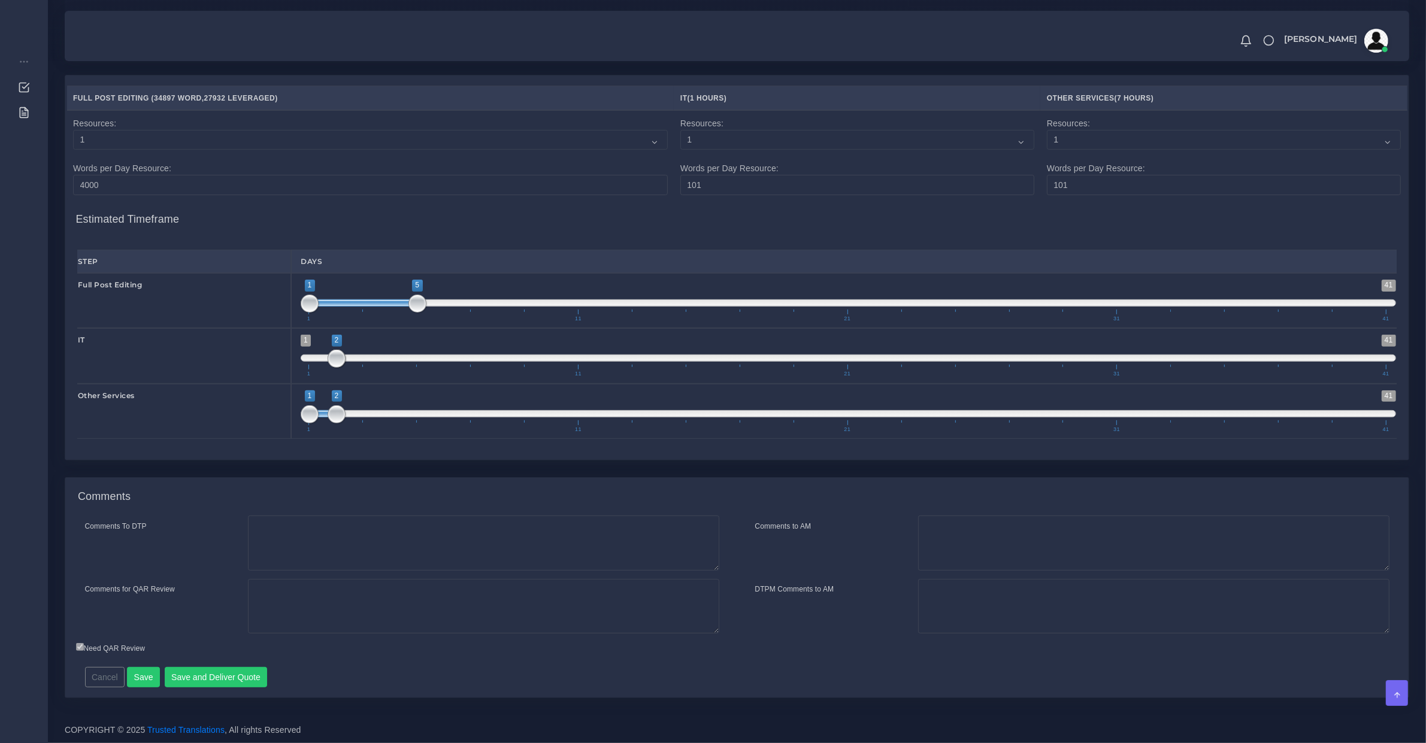
click at [442, 358] on span "1 41 2 2 2 — 2 1 11 21 31 41" at bounding box center [848, 356] width 1095 height 42
click at [442, 358] on span at bounding box center [444, 359] width 18 height 18
click at [458, 402] on span "1 41 1 2 1 — 2 1 11 21 31 41" at bounding box center [848, 411] width 1095 height 42
click at [460, 402] on span "1 41 1 2 1 — 2 1 11 21 31 41" at bounding box center [848, 411] width 1095 height 42
click at [468, 408] on span "1 41 1 2 1 — 2 1 11 21 31 41" at bounding box center [848, 411] width 1095 height 42
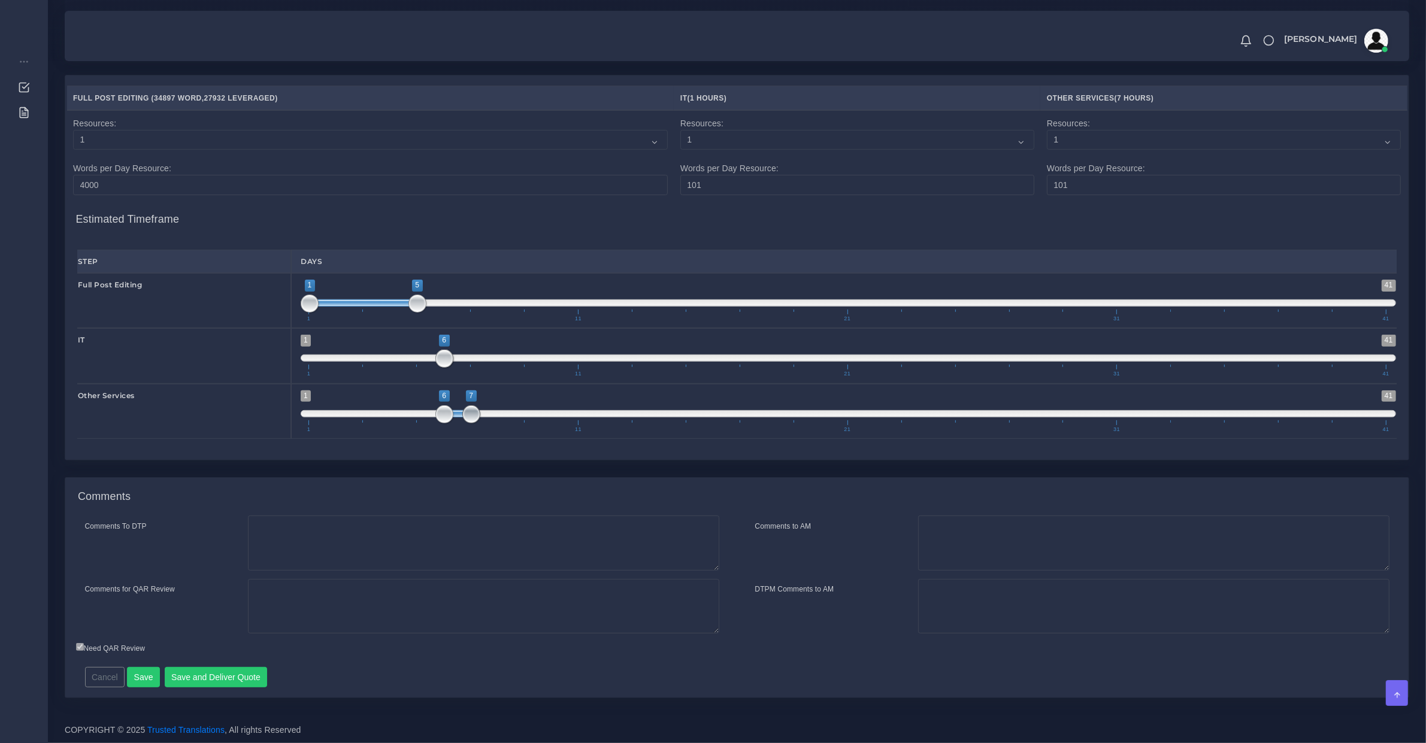
click at [468, 408] on span at bounding box center [471, 414] width 18 height 18
click at [485, 410] on span "1 41 6 8 6 — 8 1 11 21 31 41" at bounding box center [848, 411] width 1095 height 42
type input "8;10"
drag, startPoint x: 462, startPoint y: 411, endPoint x: 521, endPoint y: 412, distance: 59.3
click at [521, 411] on span at bounding box center [525, 413] width 54 height 7
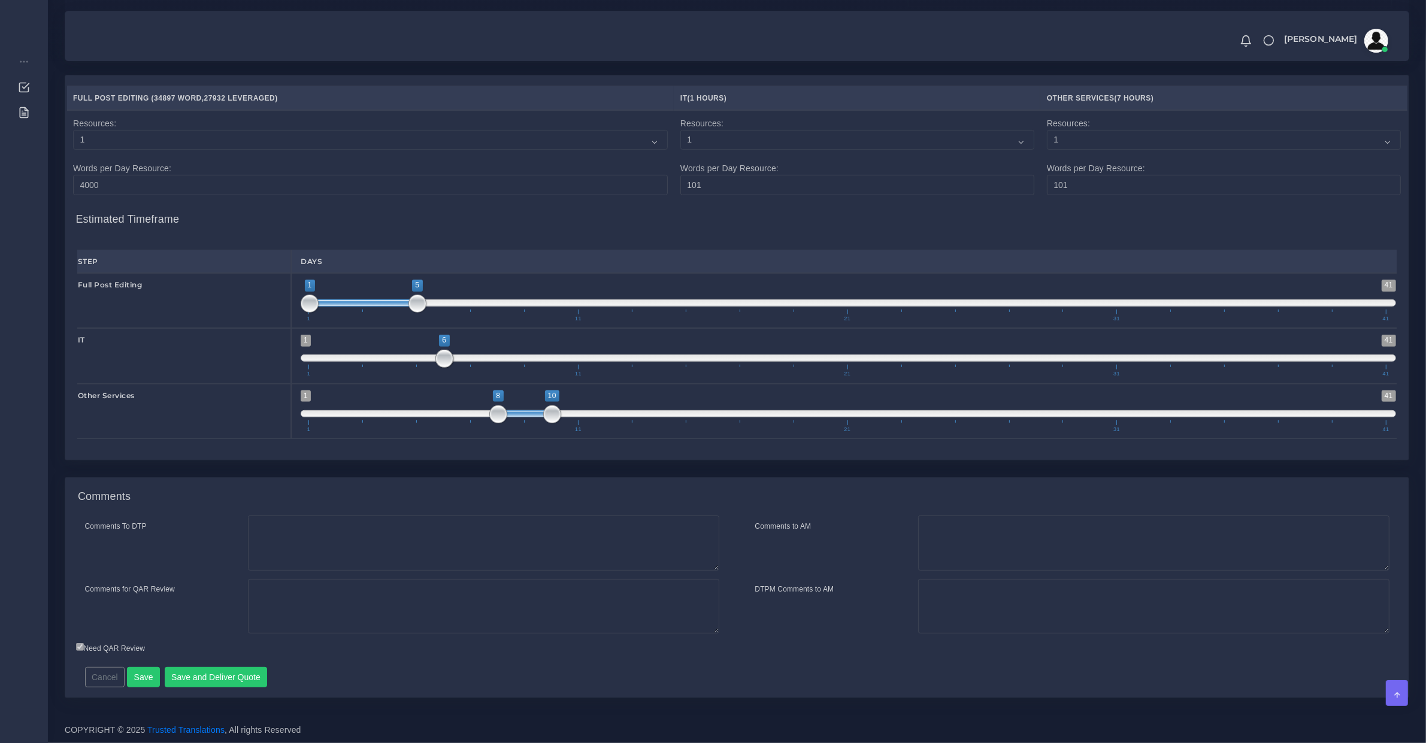
click at [462, 351] on span "1 41 6 6 6 — 6 1 11 21 31 41" at bounding box center [848, 356] width 1095 height 42
type input "7;7"
click at [465, 356] on span "1 41 6 6 6 — 6 1 11 21 31 41" at bounding box center [848, 356] width 1095 height 42
drag, startPoint x: 428, startPoint y: 309, endPoint x: 423, endPoint y: 303, distance: 7.7
click at [425, 304] on span "1 41 1 5 1 — 5 1 11 21 31 41" at bounding box center [848, 301] width 1095 height 42
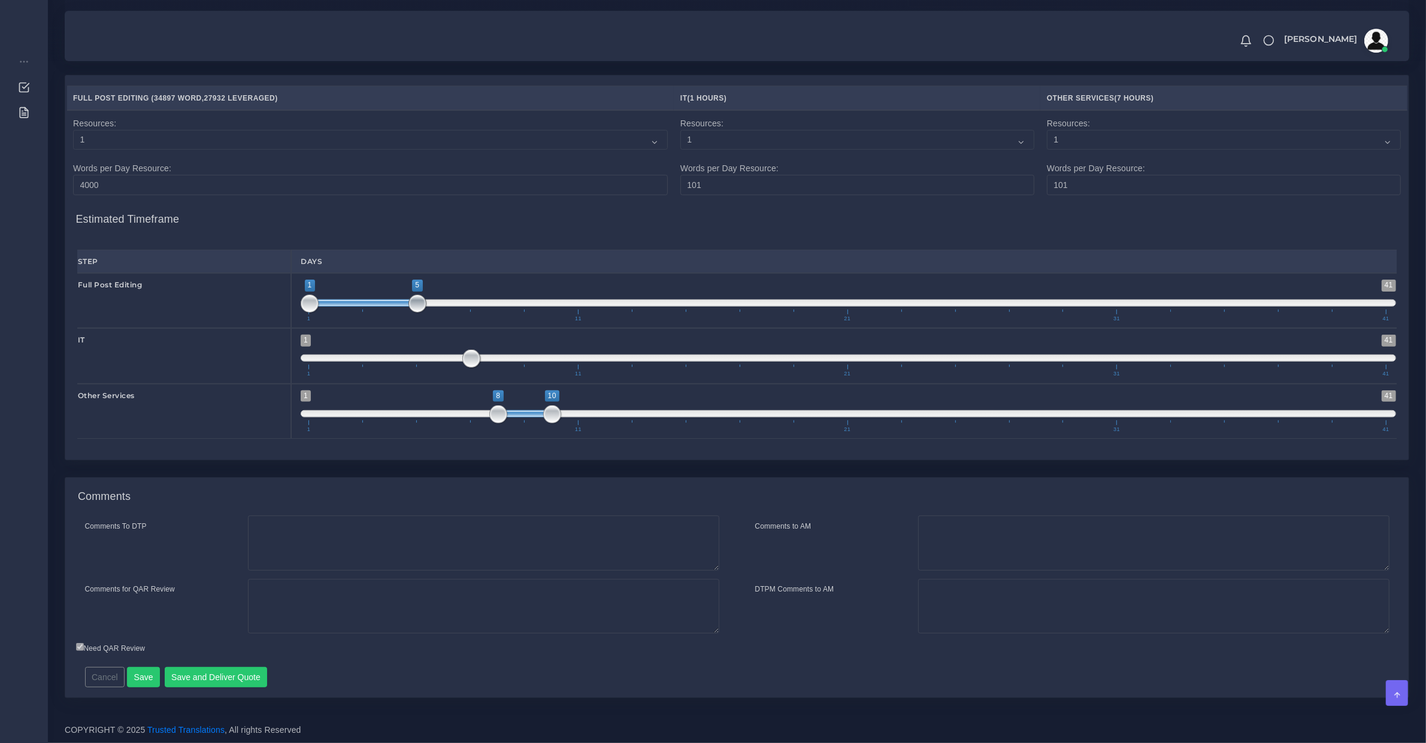
type input "1;6"
drag, startPoint x: 423, startPoint y: 302, endPoint x: 437, endPoint y: 304, distance: 14.4
click at [437, 304] on span at bounding box center [444, 304] width 18 height 18
click at [244, 677] on button "Save and Deliver Quote" at bounding box center [216, 677] width 103 height 20
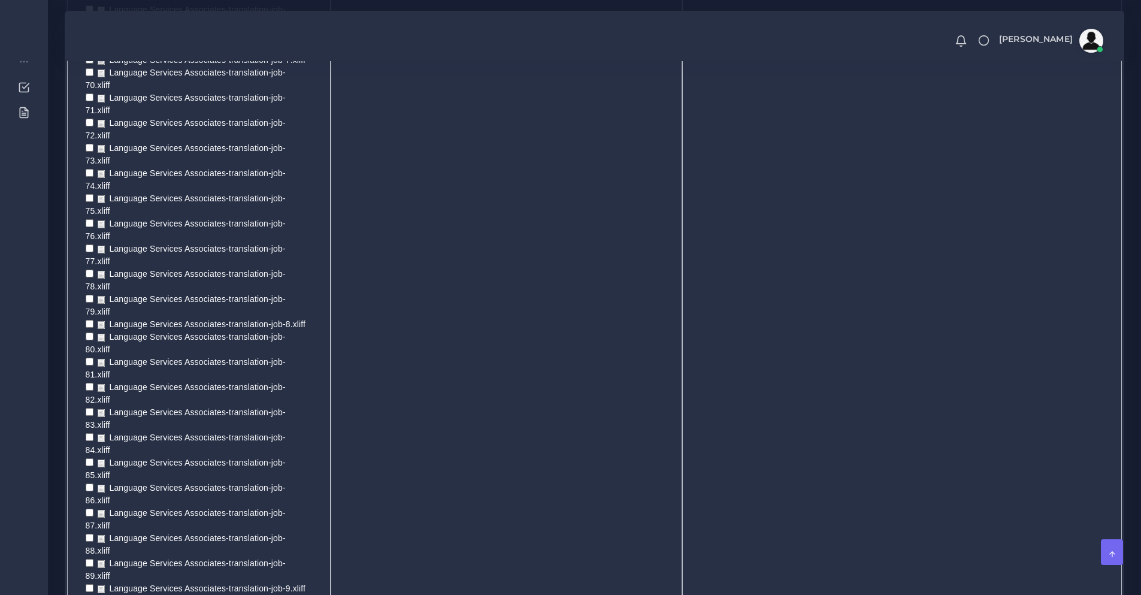
scroll to position [4391, 0]
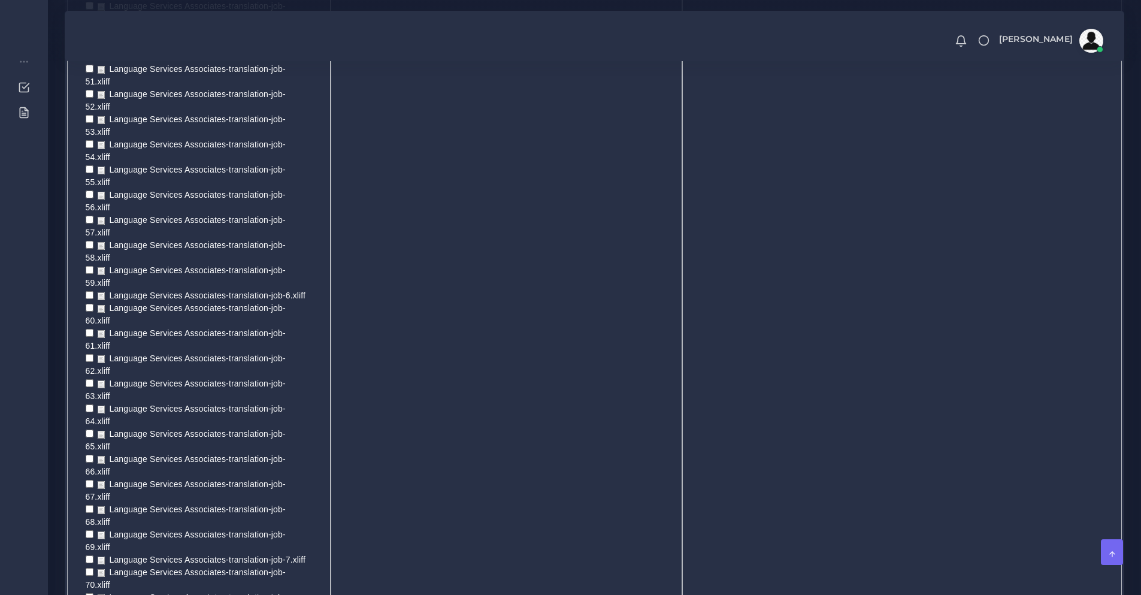
drag, startPoint x: 81, startPoint y: 408, endPoint x: 193, endPoint y: 550, distance: 181.6
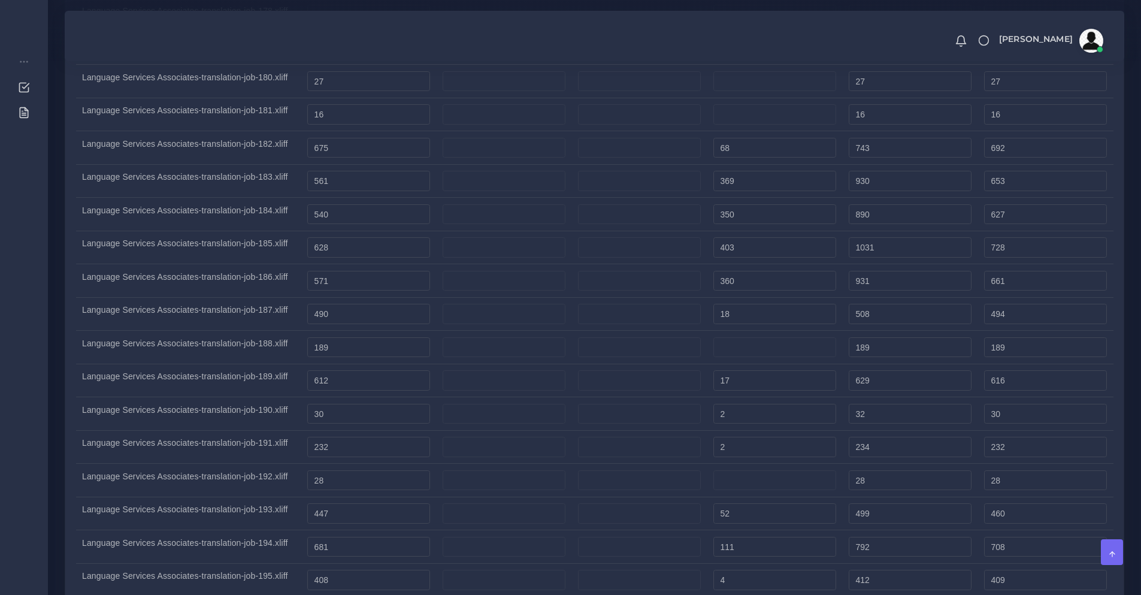
scroll to position [7086, 0]
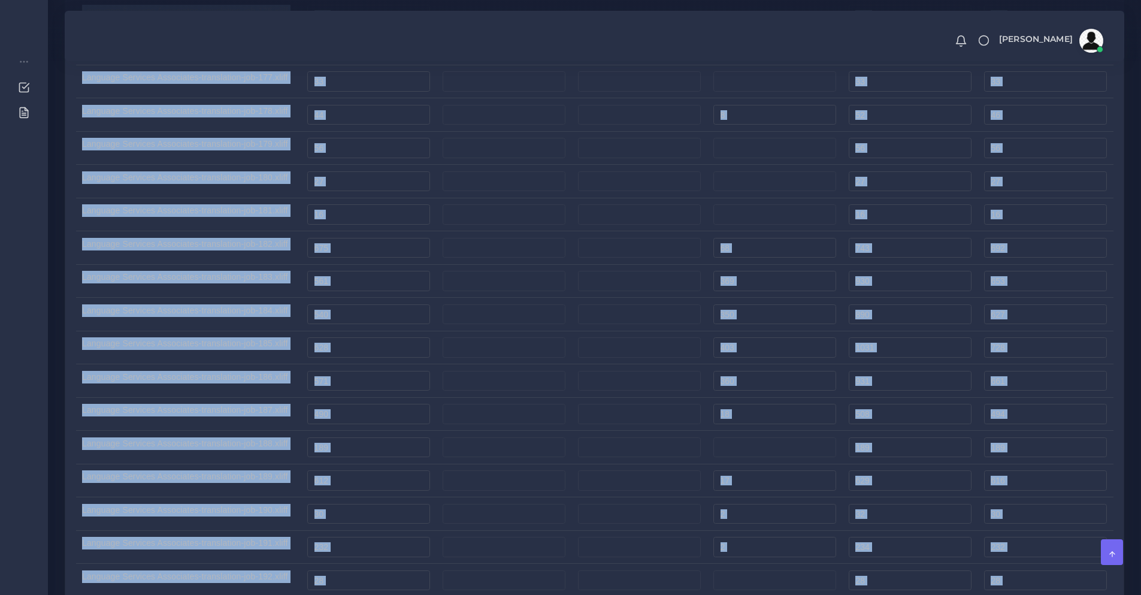
copy tbody "Language Services Associates-translation-job-134.xliff Language Services Associ…"
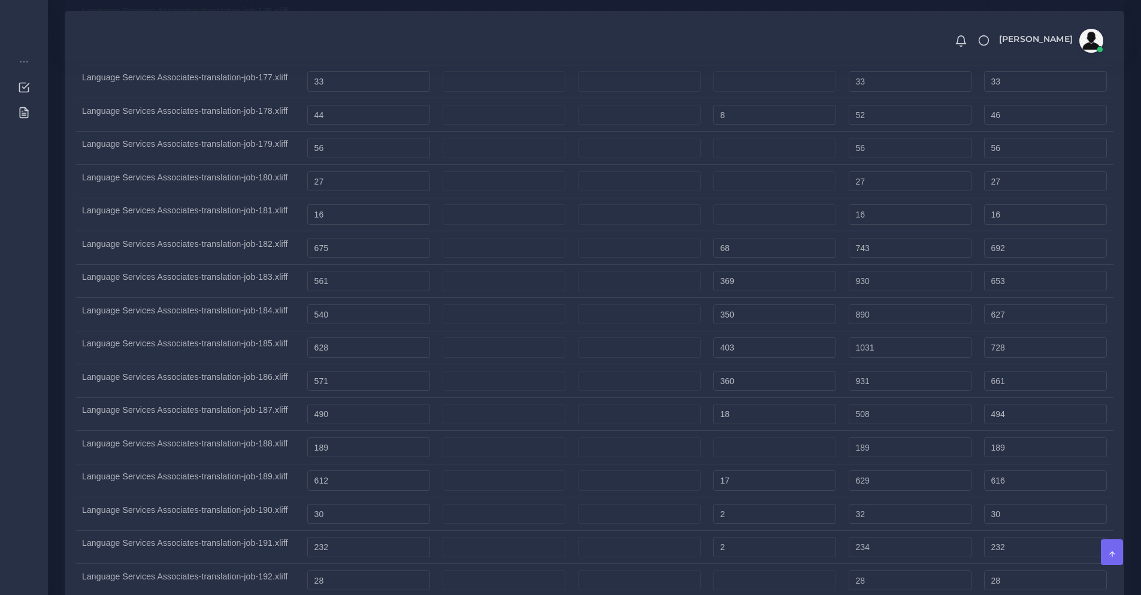
drag, startPoint x: 351, startPoint y: 414, endPoint x: 152, endPoint y: 266, distance: 248.3
click at [142, 263] on tbody "Language Services Associates-translation-job-134.xliff 194 437 631 303 Language…" at bounding box center [594, 197] width 1037 height 2725
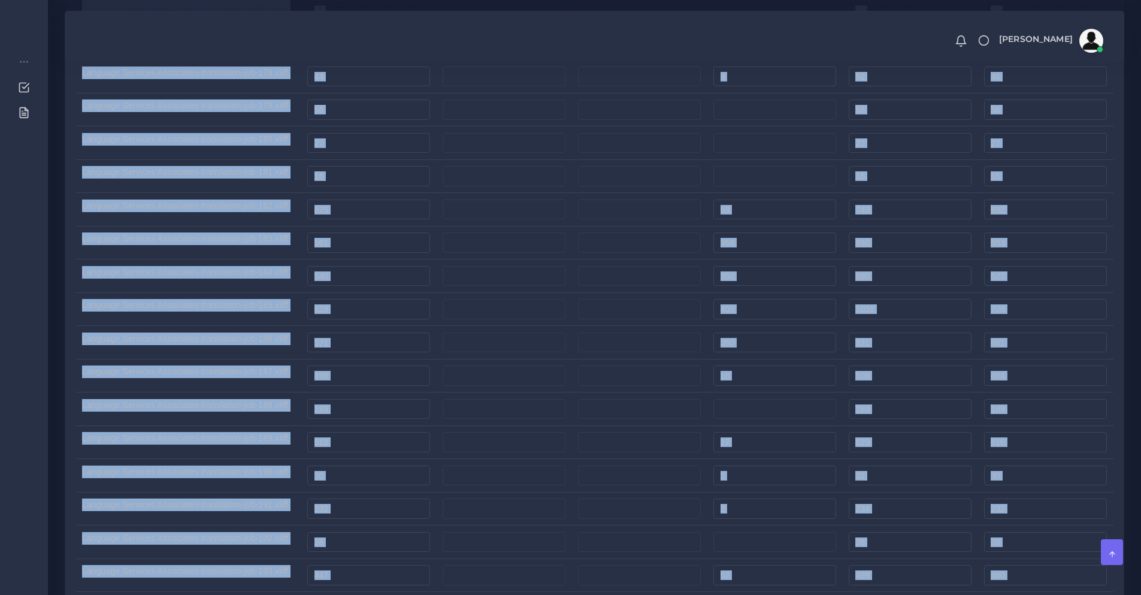
scroll to position [7192, 0]
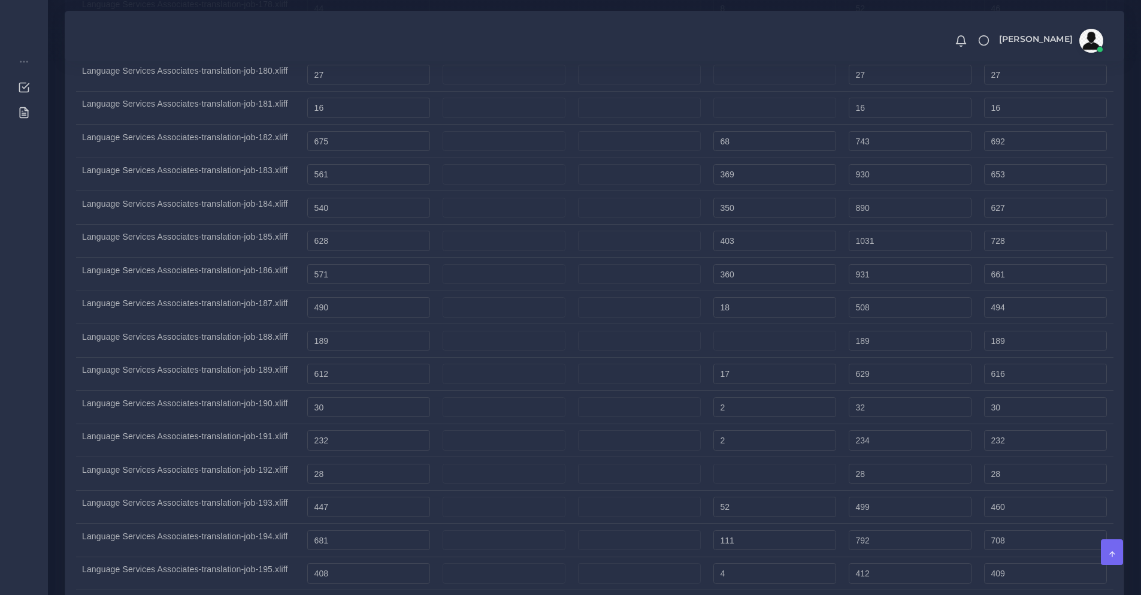
drag, startPoint x: 82, startPoint y: 411, endPoint x: 801, endPoint y: 329, distance: 723.3
click at [801, 329] on div "Upload WC from MemSource/Trados CSV File No Match Fuzzy Match Full Match Repeti…" at bounding box center [594, 67] width 1058 height 2791
copy table "File No Match Fuzzy Match Full Match Repetition Quantity Quantity (Leveraged)"
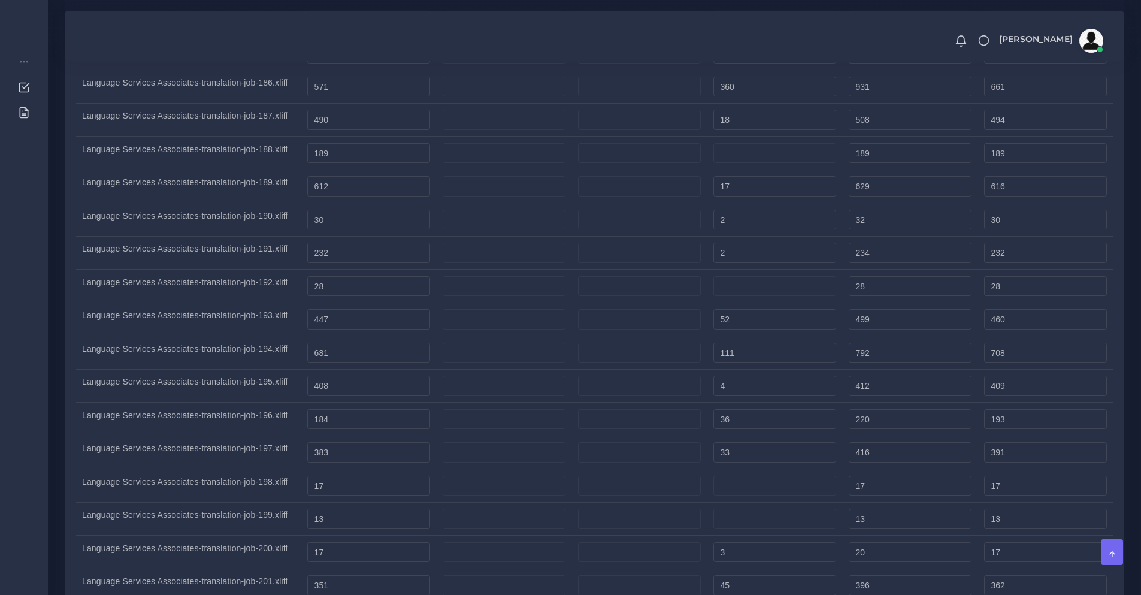
scroll to position [7180, 0]
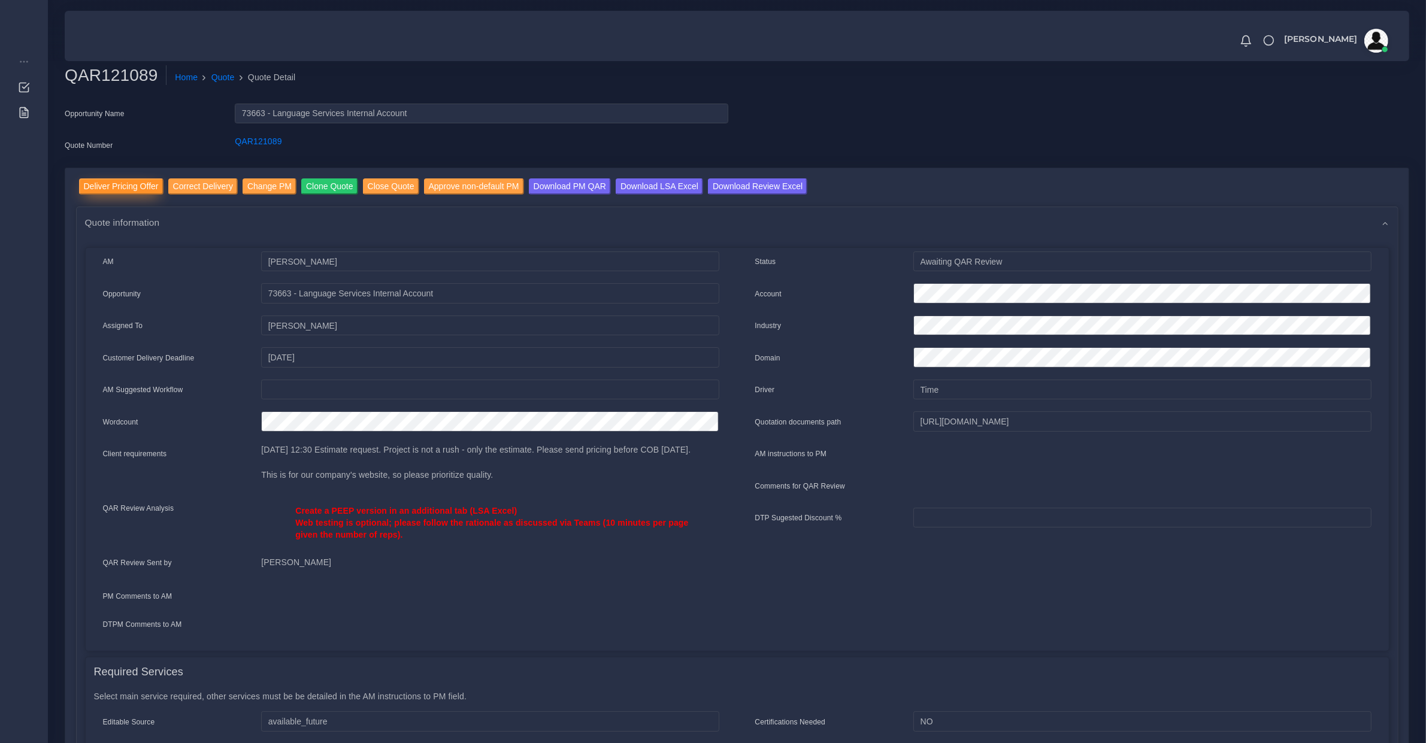
click at [129, 189] on input "Deliver Pricing Offer" at bounding box center [121, 186] width 84 height 16
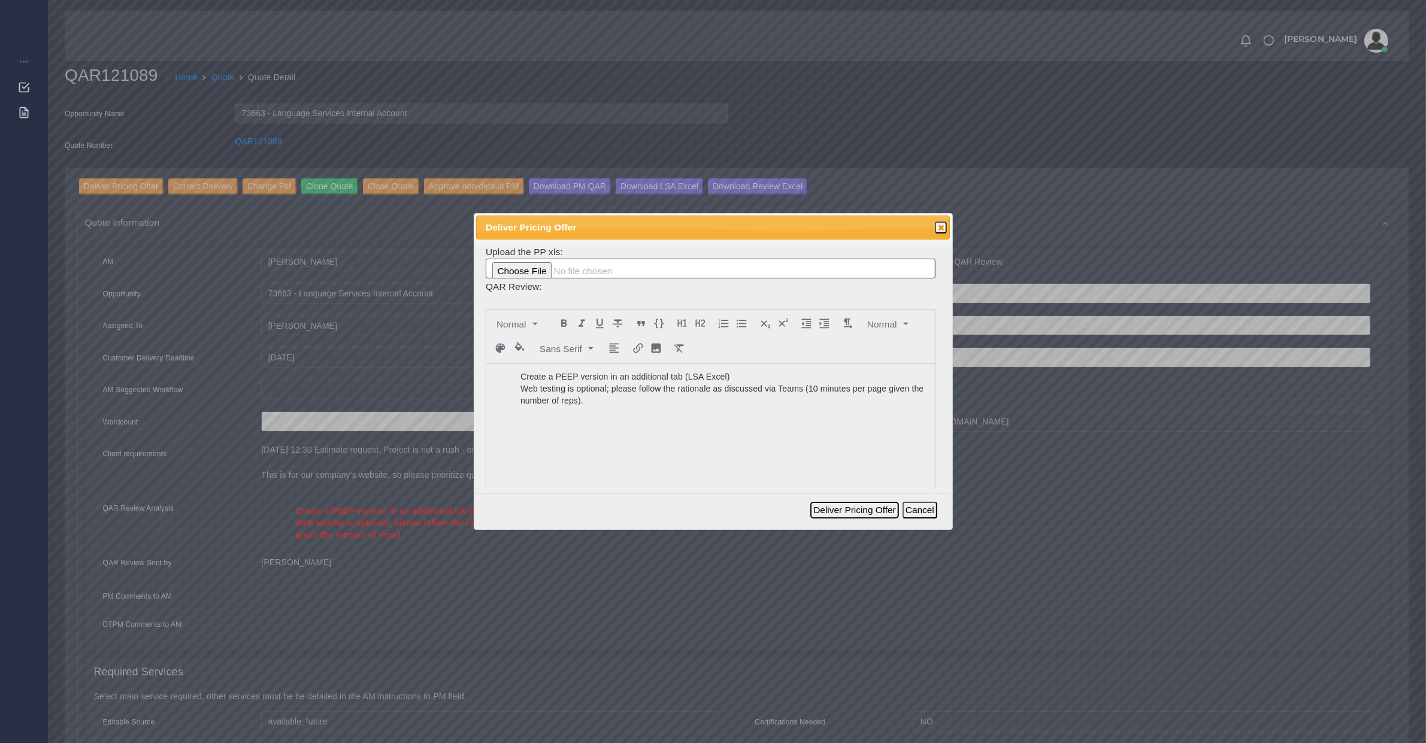
click at [887, 511] on button "Deliver Pricing Offer" at bounding box center [854, 510] width 88 height 17
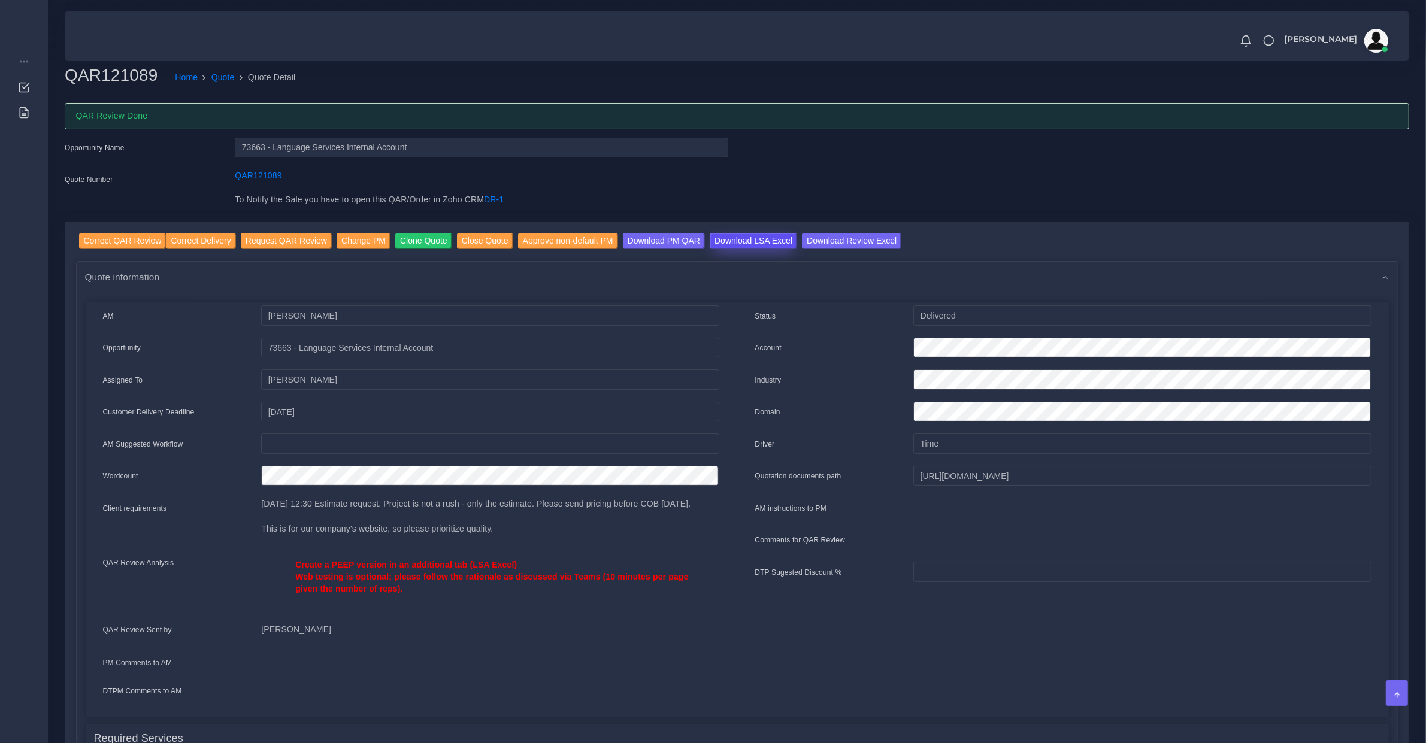
click at [740, 237] on input "Download LSA Excel" at bounding box center [753, 241] width 87 height 16
click at [623, 237] on input "Download PM QAR" at bounding box center [664, 241] width 82 height 16
click at [564, 243] on input "Approve non-default PM" at bounding box center [568, 241] width 100 height 16
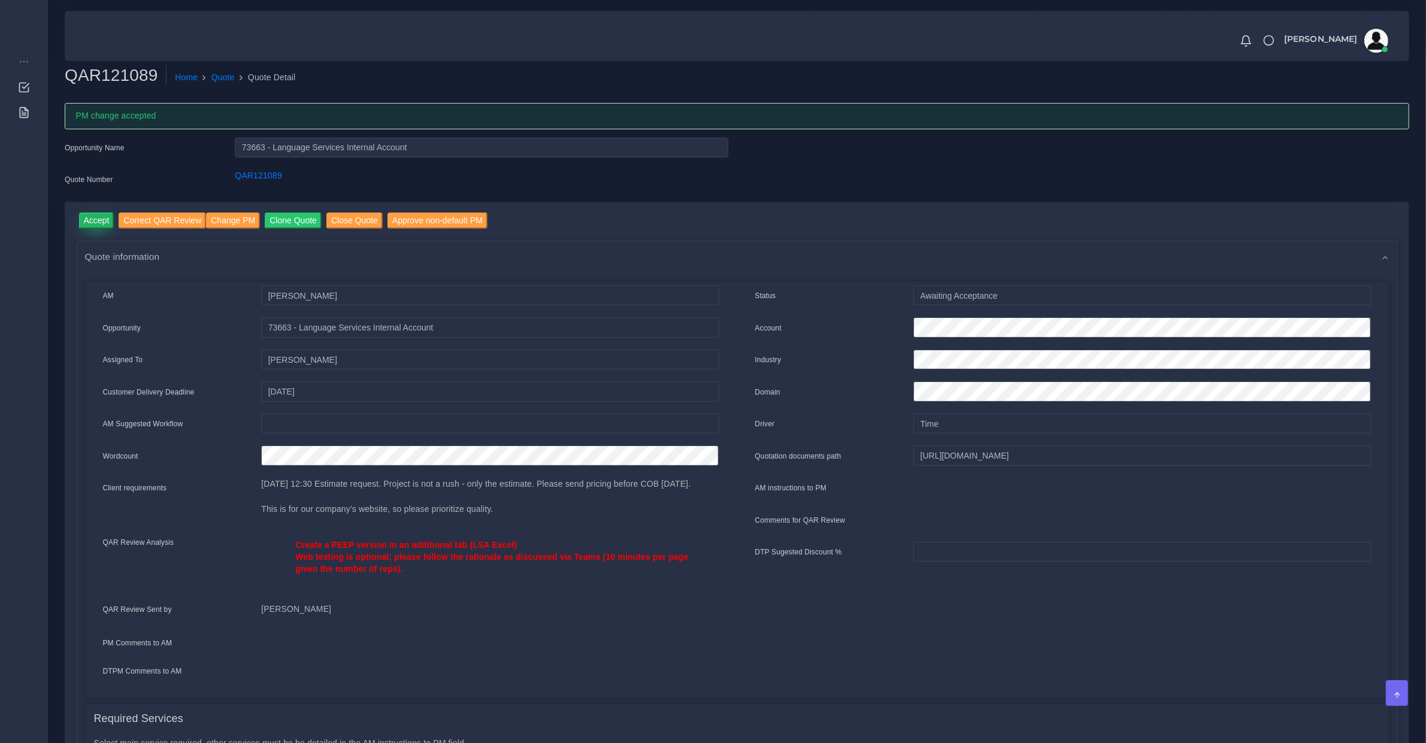
click at [88, 222] on input "Accept" at bounding box center [96, 221] width 35 height 16
click at [238, 183] on div "QAR121089" at bounding box center [481, 181] width 511 height 24
copy link "QAR121089"
click at [356, 222] on button "Prepare Quote" at bounding box center [379, 221] width 65 height 16
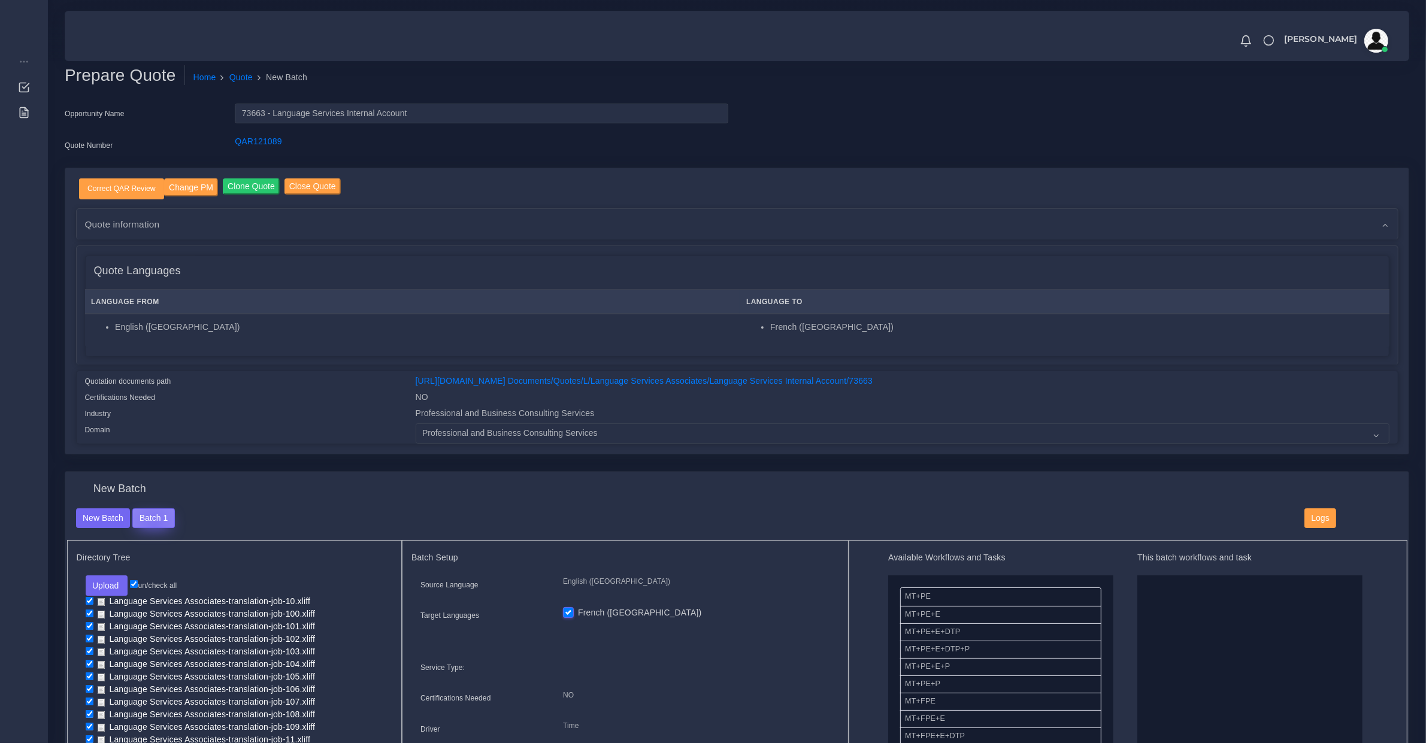
click at [153, 526] on button "Batch 1" at bounding box center [153, 518] width 42 height 20
